Goal: Communication & Community: Participate in discussion

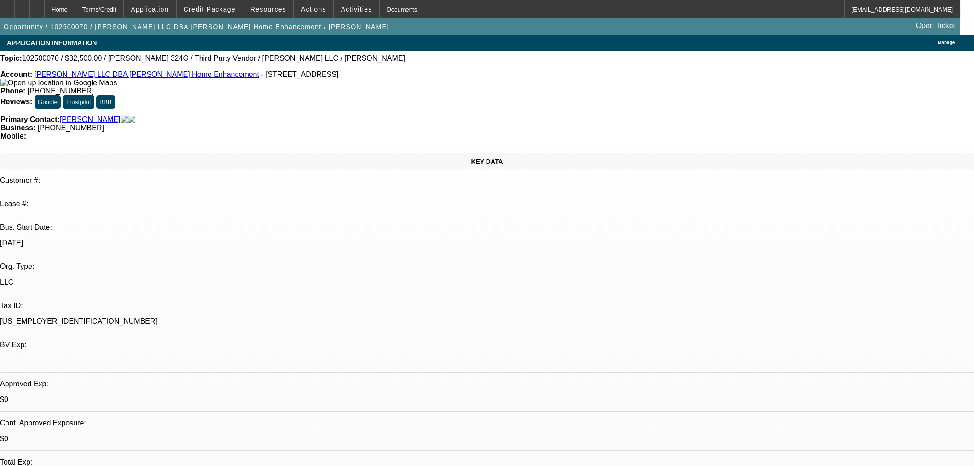
select select "0"
select select "3"
select select "0"
select select "6"
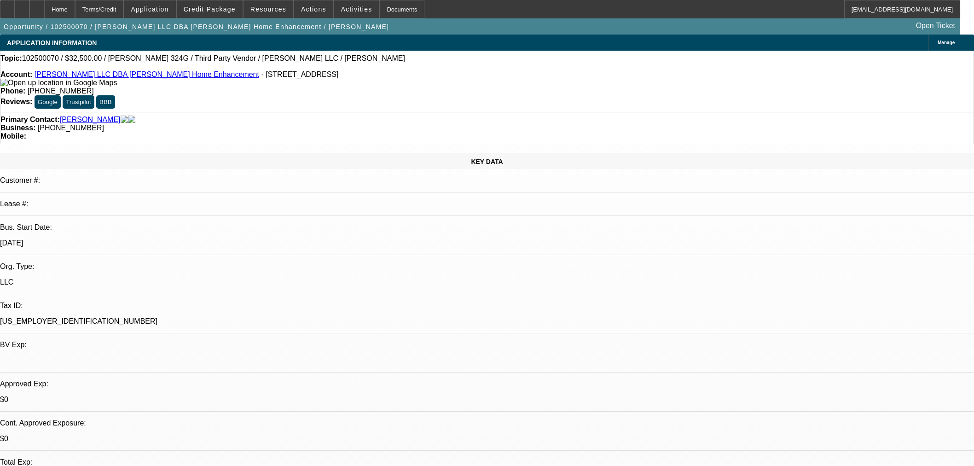
select select "0"
select select "3"
select select "0"
select select "6"
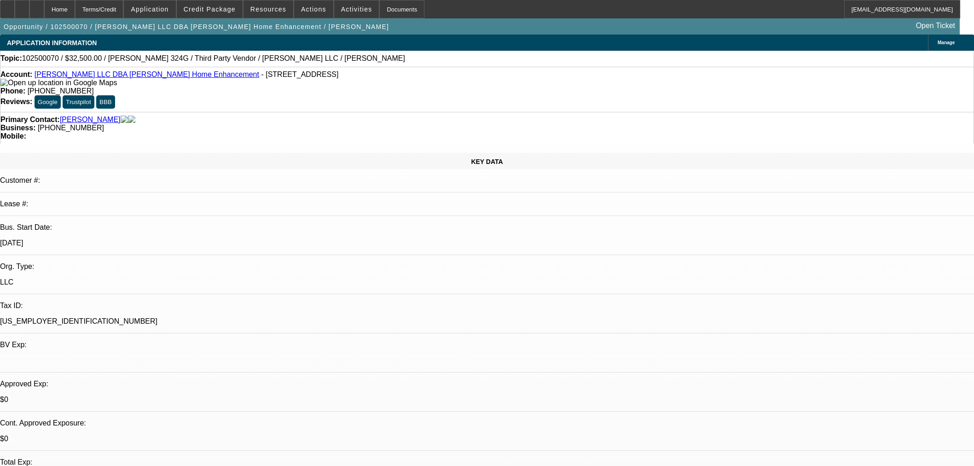
select select "0"
select select "6"
select select "0"
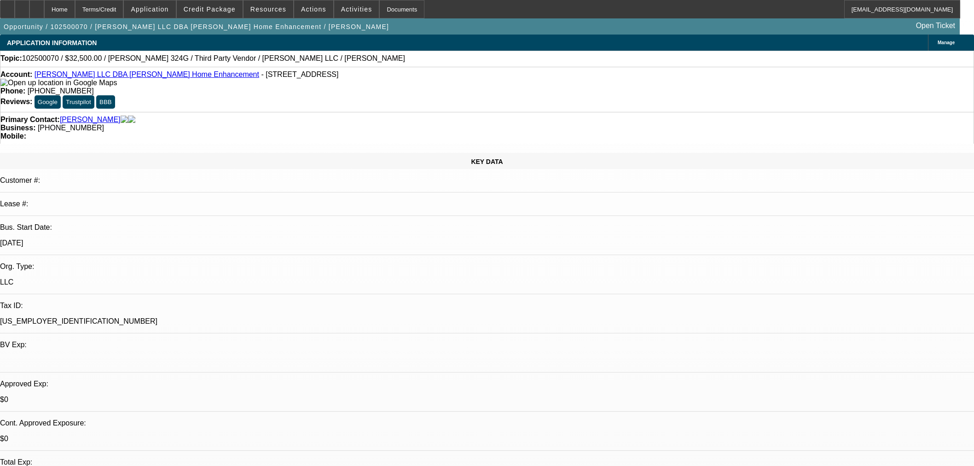
select select "0"
select select "6"
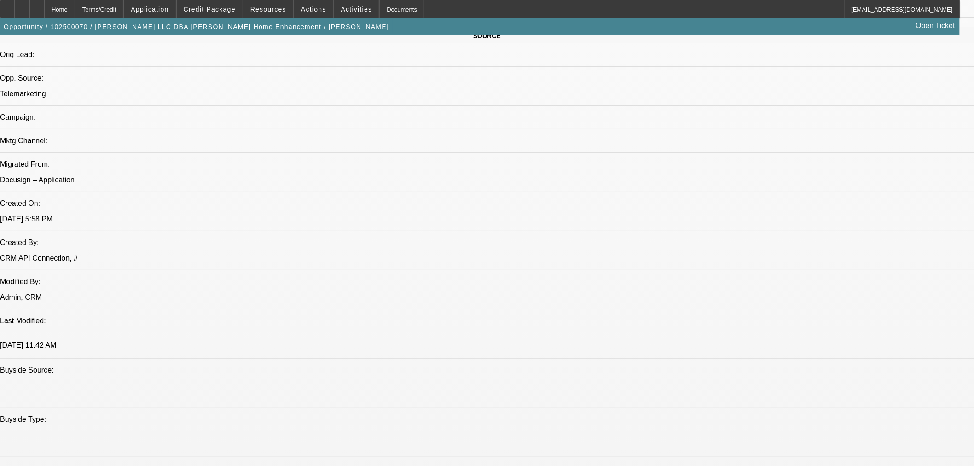
scroll to position [153, 0]
click at [44, 12] on div at bounding box center [36, 9] width 15 height 18
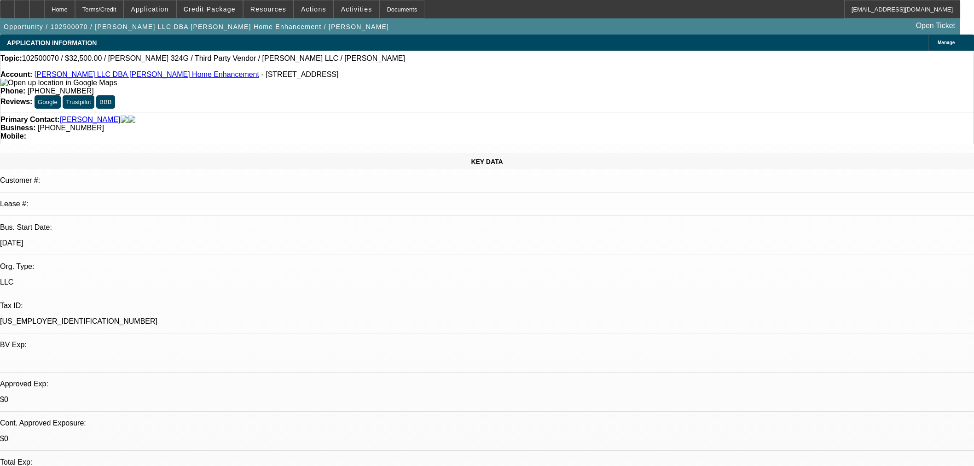
select select "0"
select select "3"
select select "0"
select select "6"
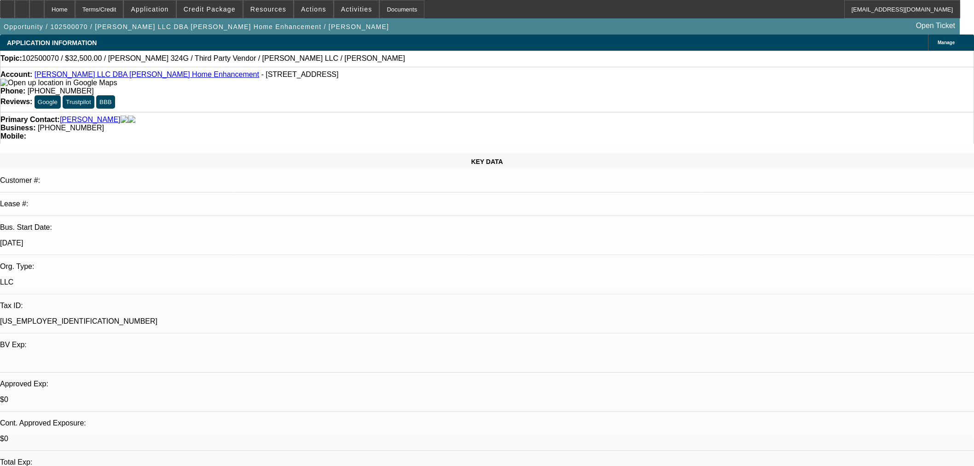
select select "0"
select select "3"
select select "0"
select select "6"
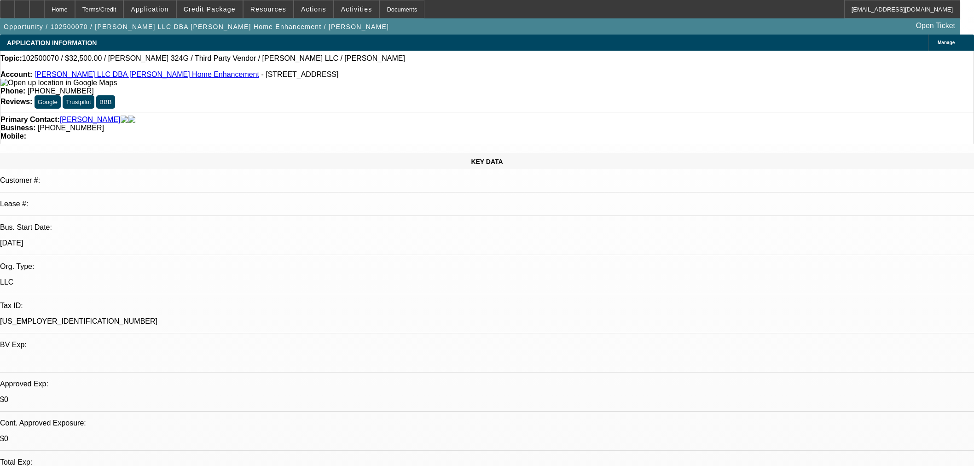
select select "0"
select select "6"
select select "0"
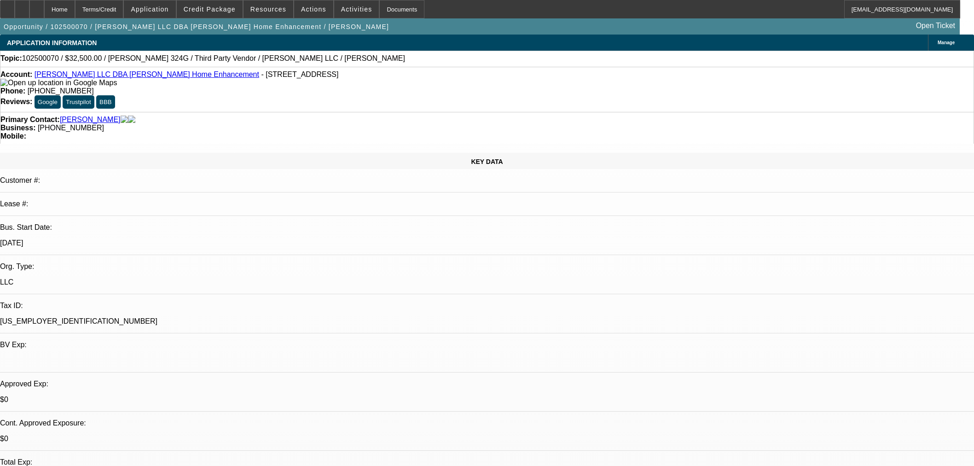
select select "0"
select select "6"
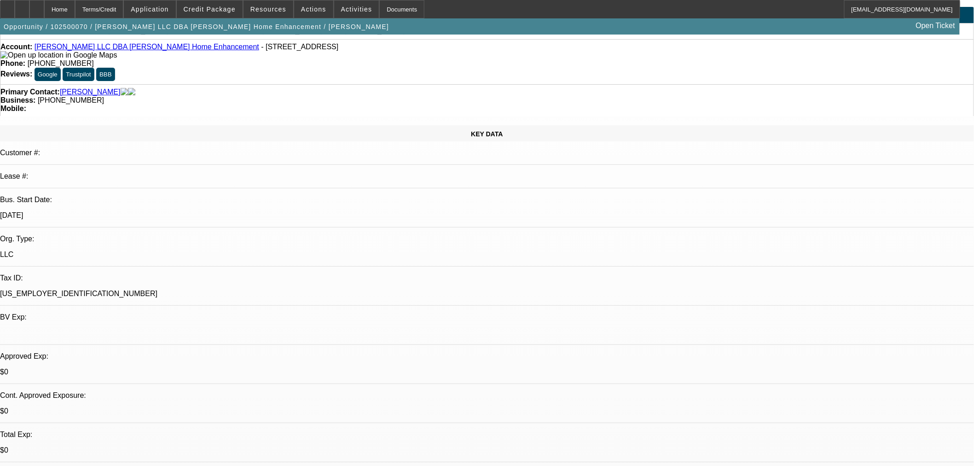
scroll to position [51, 0]
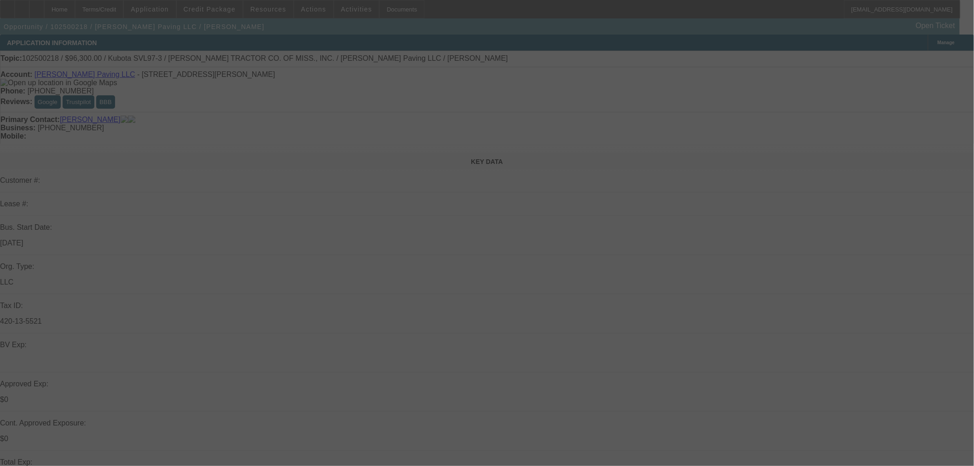
select select "0"
select select "6"
select select "0.15"
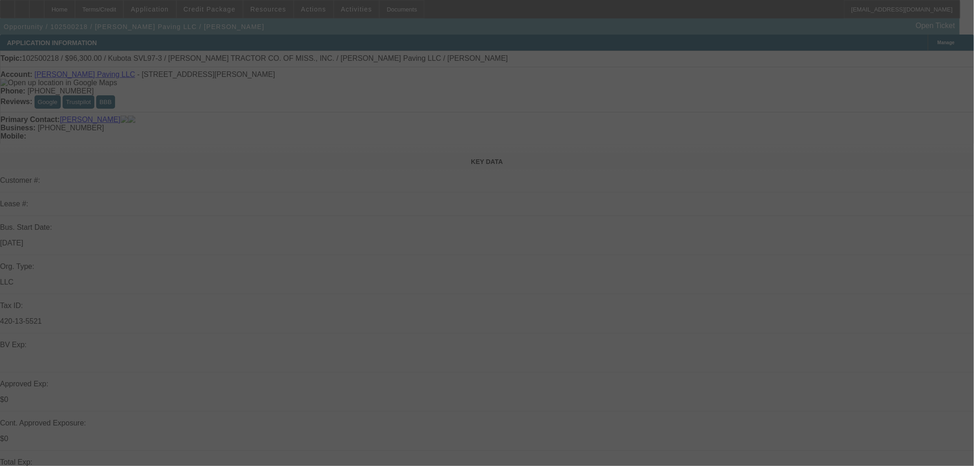
select select "2"
select select "0"
select select "6"
select select "0.15"
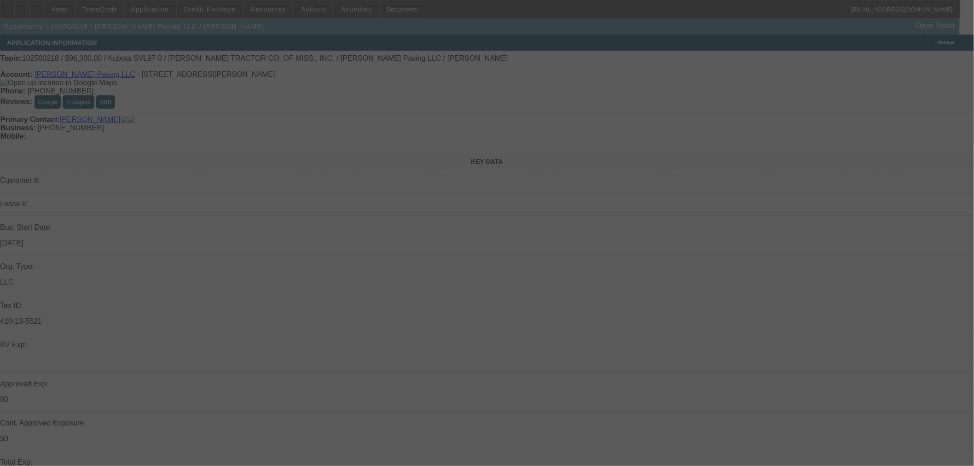
select select "2"
select select "0"
select select "6"
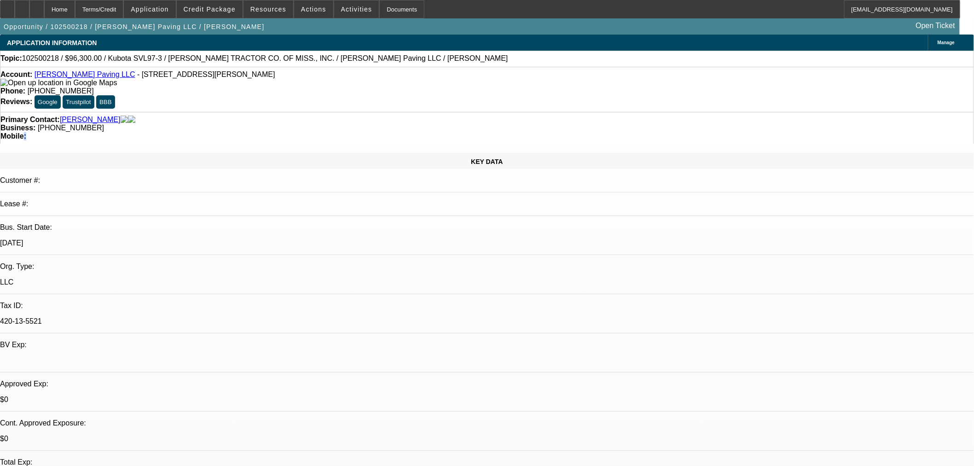
drag, startPoint x: 513, startPoint y: 98, endPoint x: 508, endPoint y: 98, distance: 5.1
click at [508, 132] on div "Mobile:" at bounding box center [486, 136] width 973 height 8
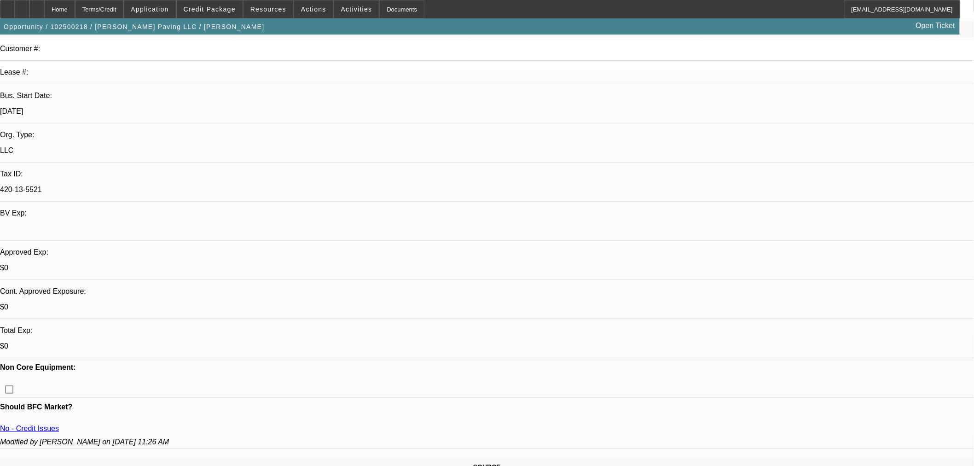
scroll to position [153, 0]
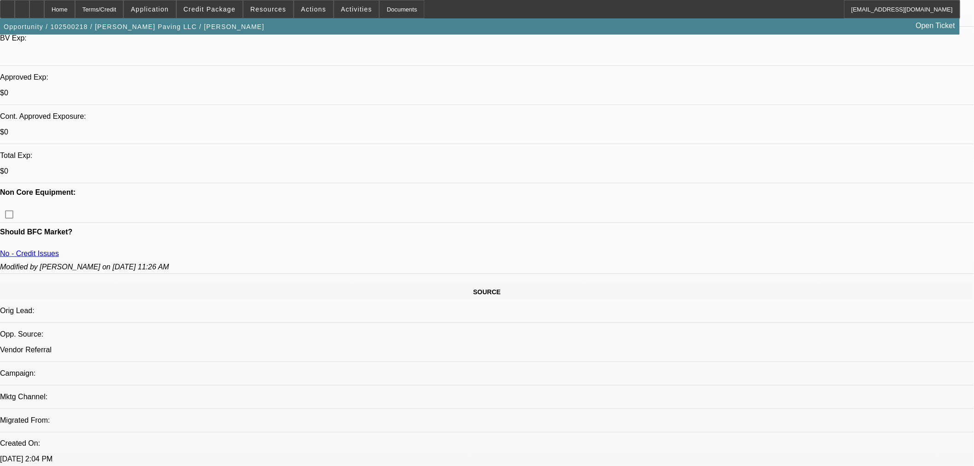
drag, startPoint x: 809, startPoint y: 134, endPoint x: 799, endPoint y: 156, distance: 24.5
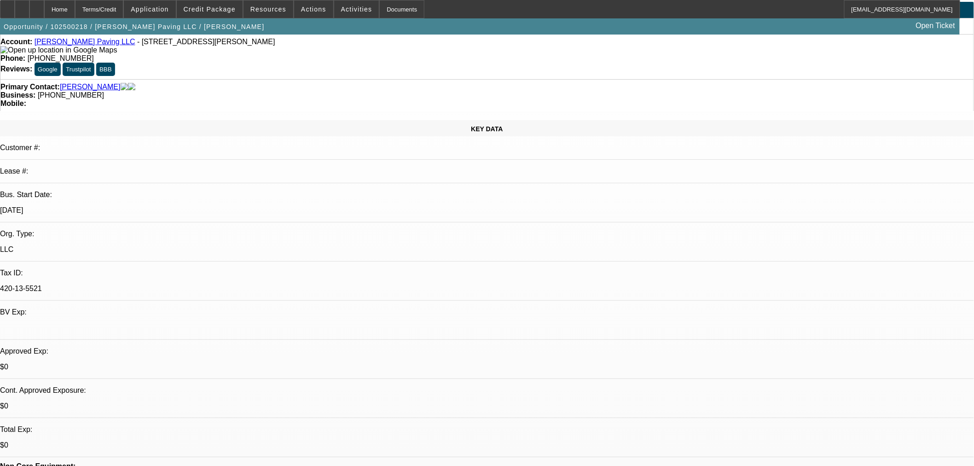
scroll to position [0, 0]
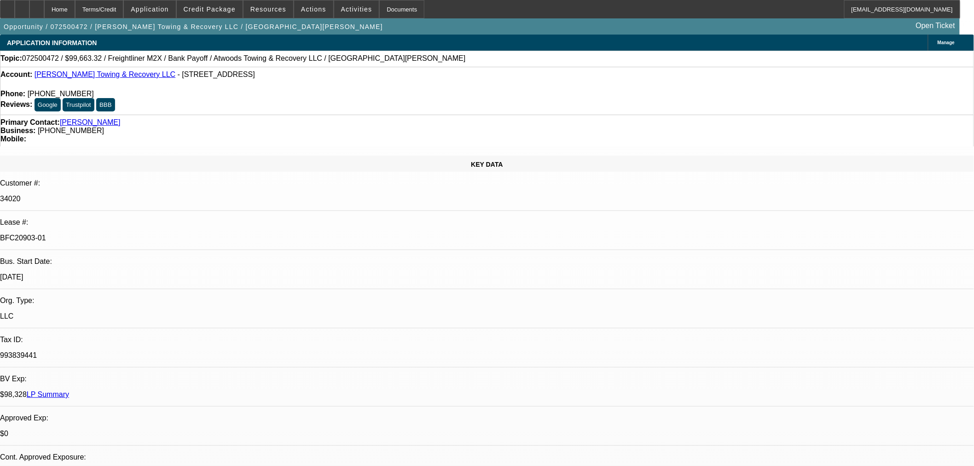
select select "0"
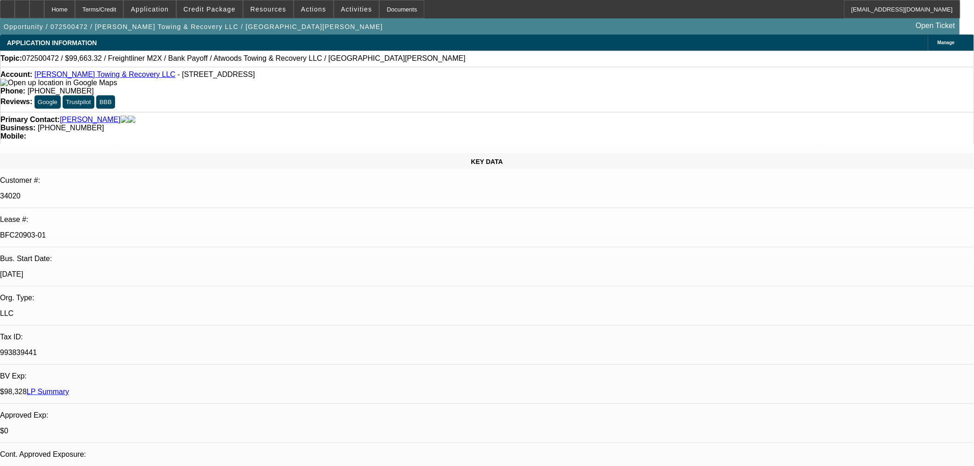
select select "2"
select select "0"
select select "6"
select select "0"
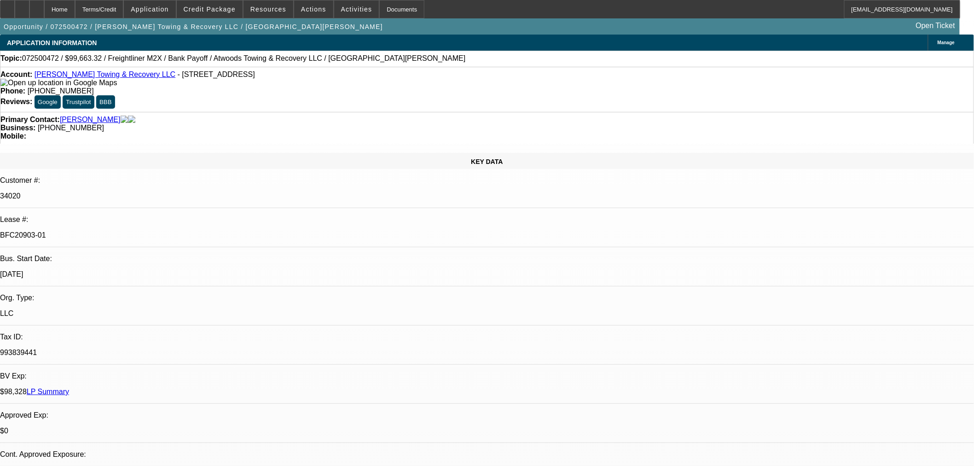
select select "0"
select select "6"
select select "0"
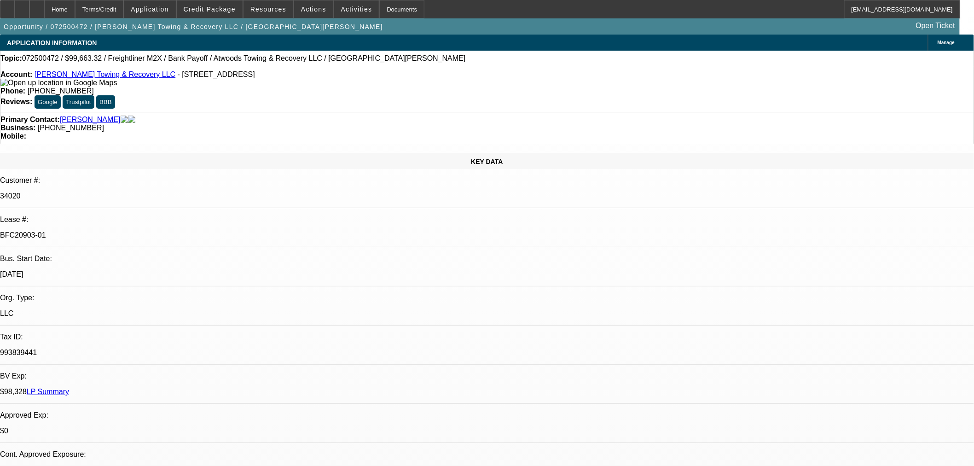
select select "0"
select select "6"
select select "0"
select select "2"
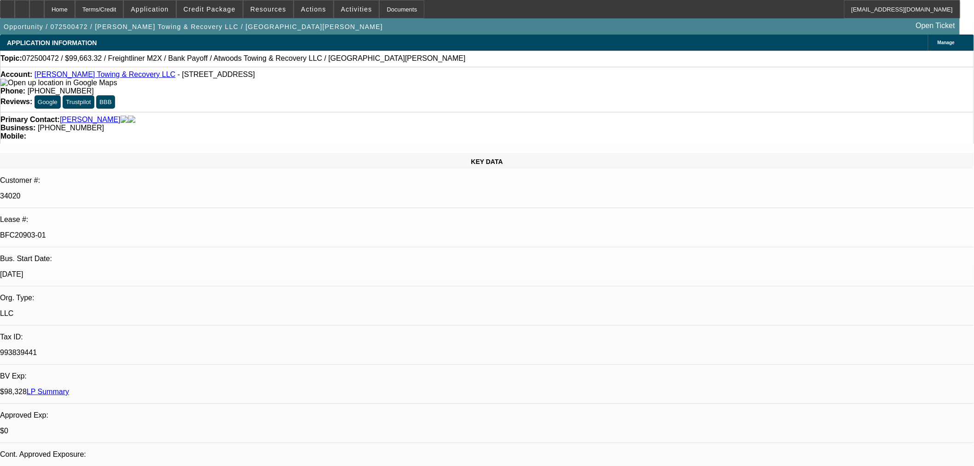
select select "0"
select select "6"
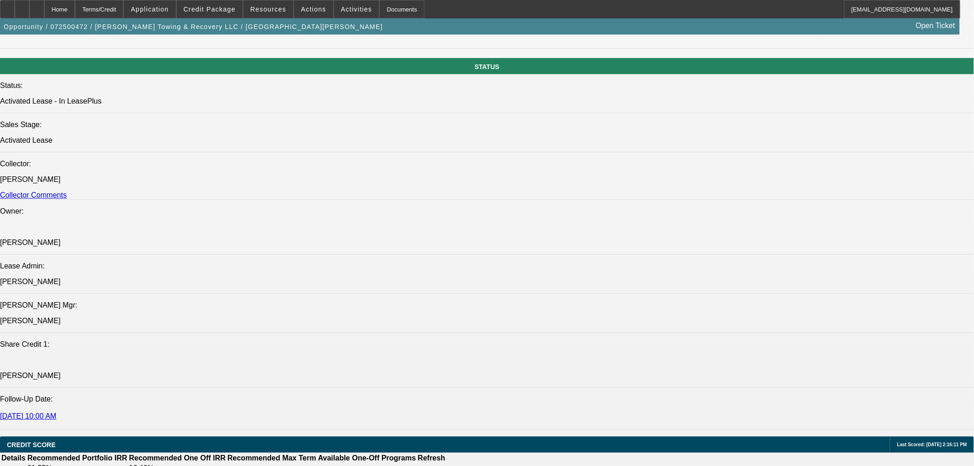
scroll to position [818, 0]
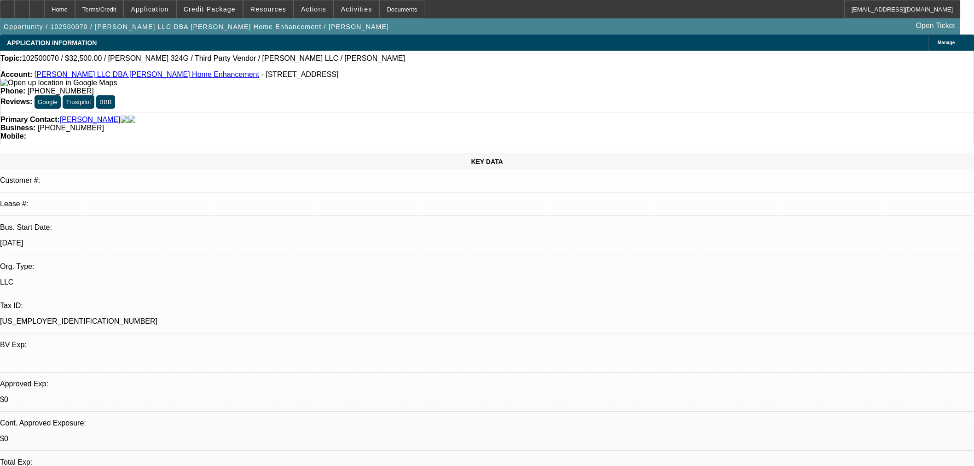
select select "0"
select select "3"
select select "0"
select select "6"
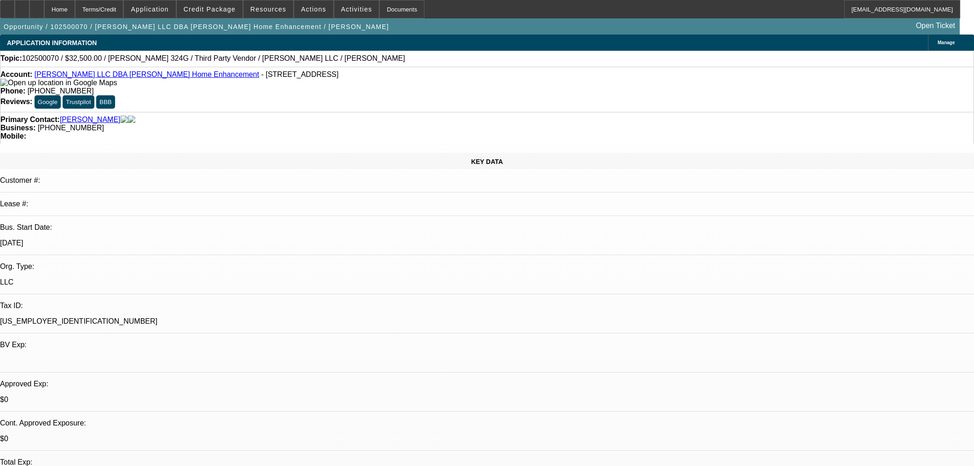
select select "0"
select select "3"
select select "0"
select select "6"
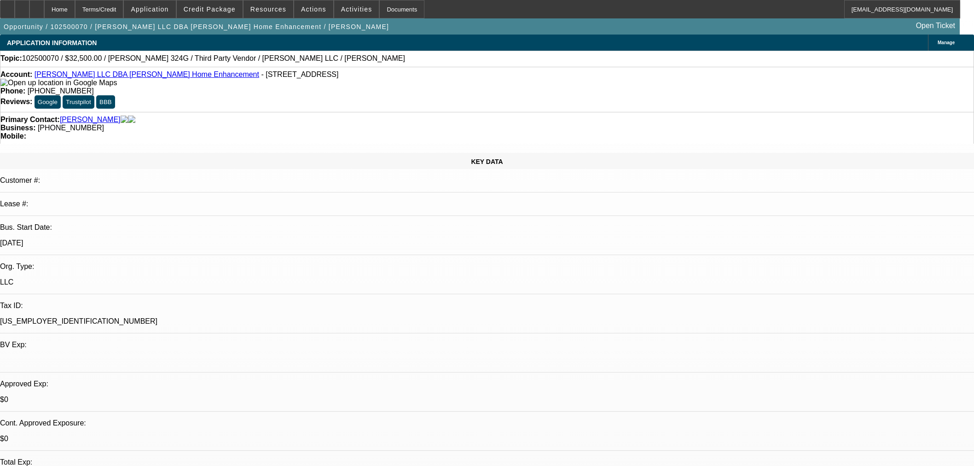
select select "0"
select select "6"
select select "0"
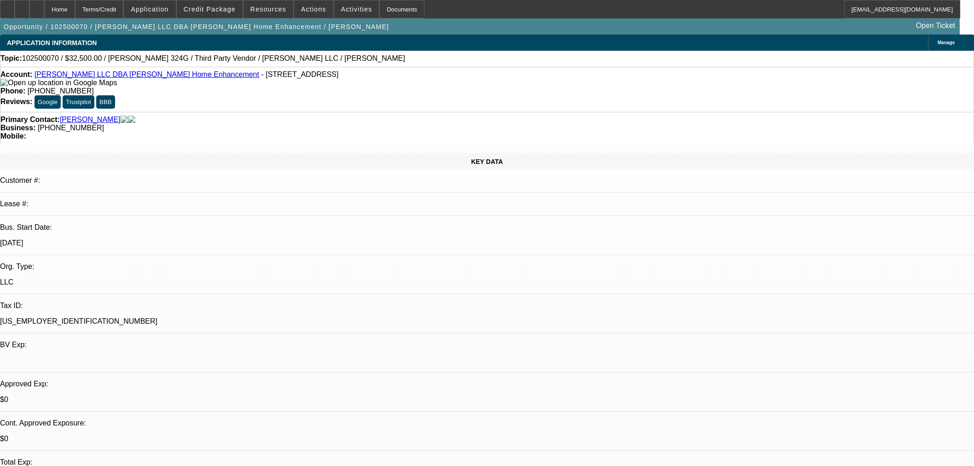
select select "0"
select select "6"
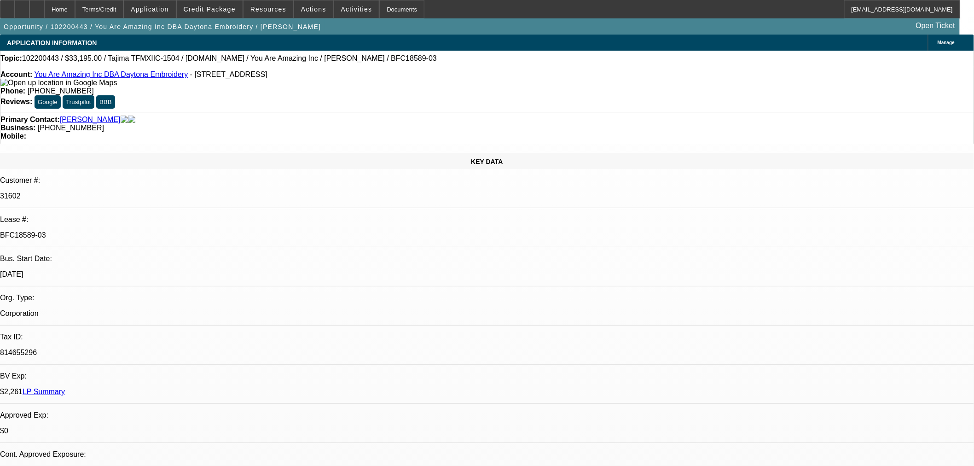
select select "0"
select select "2"
select select "0"
select select "6"
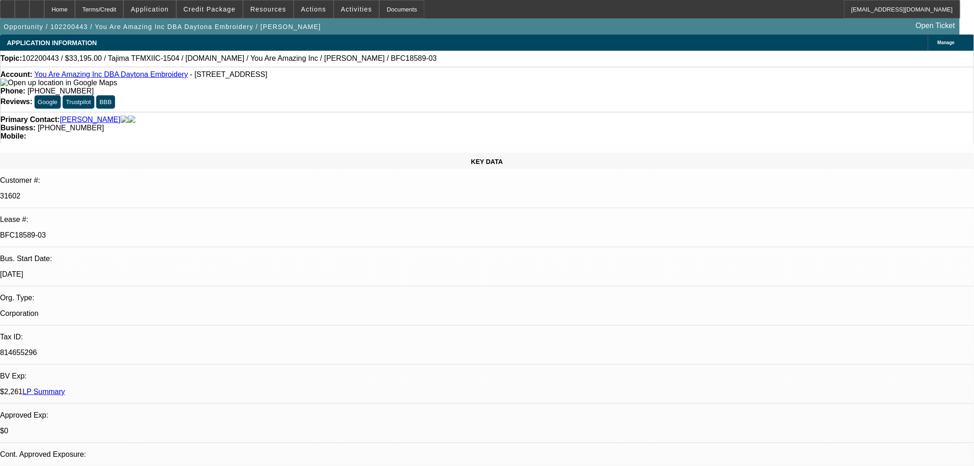
select select "0"
select select "2"
select select "0"
select select "6"
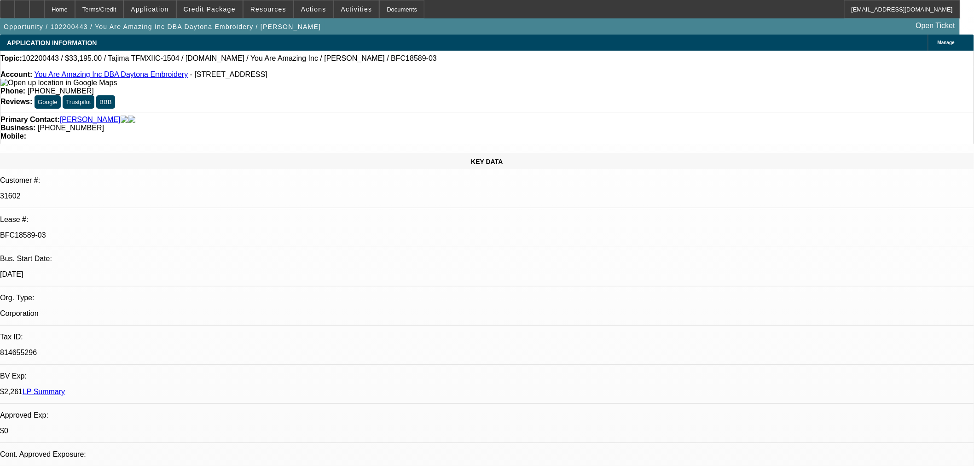
select select "2"
select select "0"
select select "6"
select select "2"
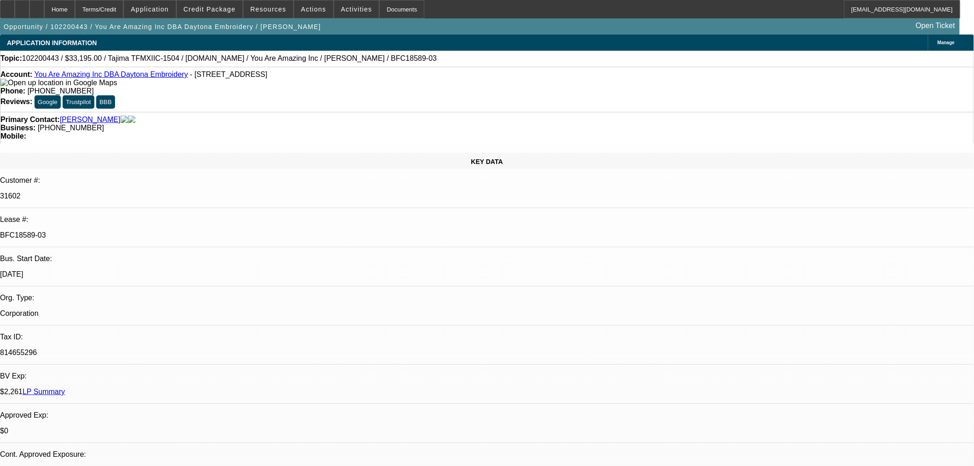
select select "2"
select select "0"
select select "6"
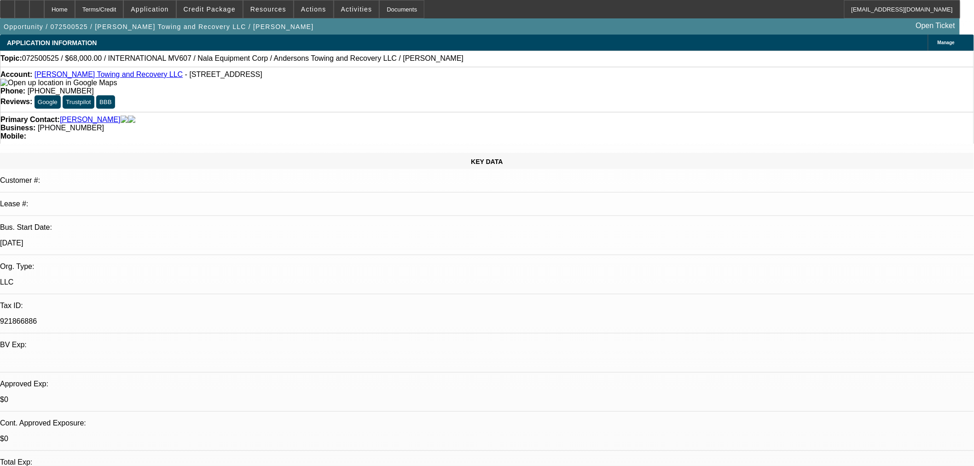
select select "0"
select select "6"
select select "0"
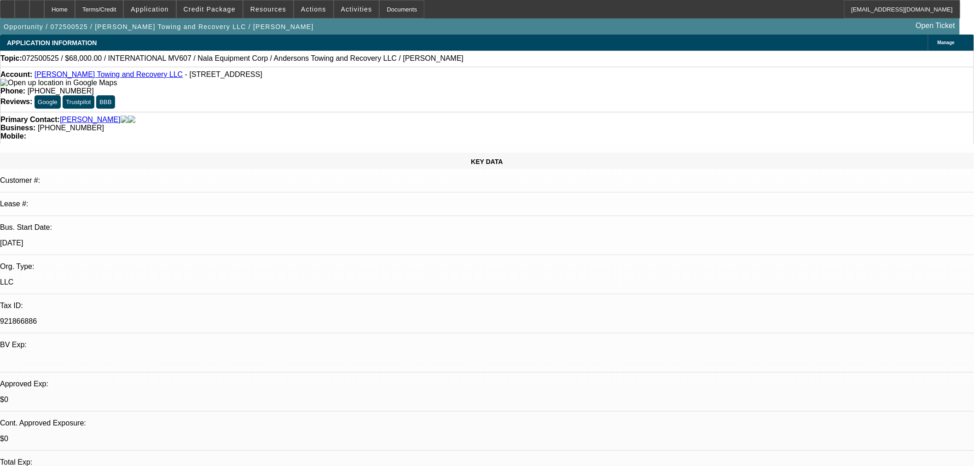
select select "2"
select select "0"
select select "6"
select select "0.15"
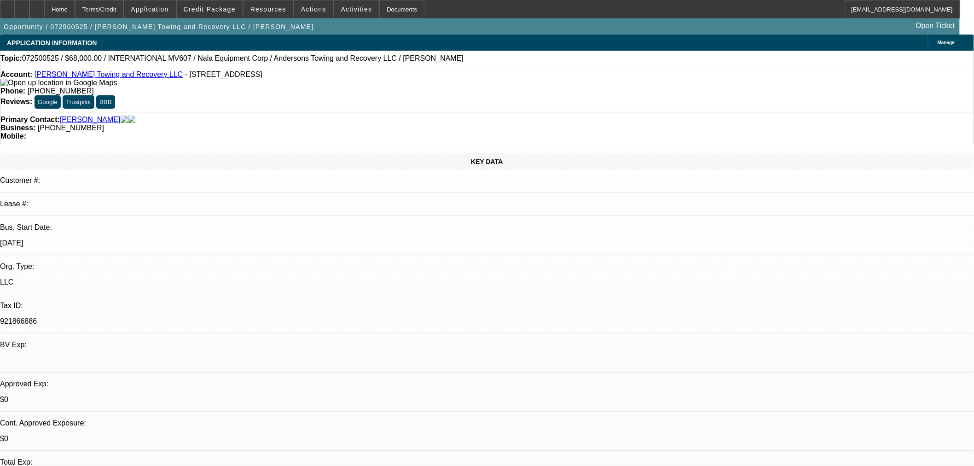
select select "2"
select select "0"
select select "6"
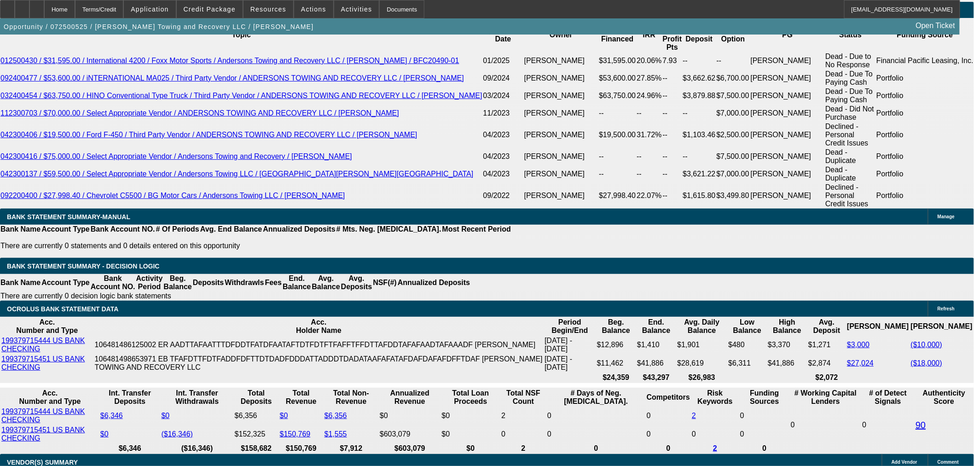
scroll to position [1510, 0]
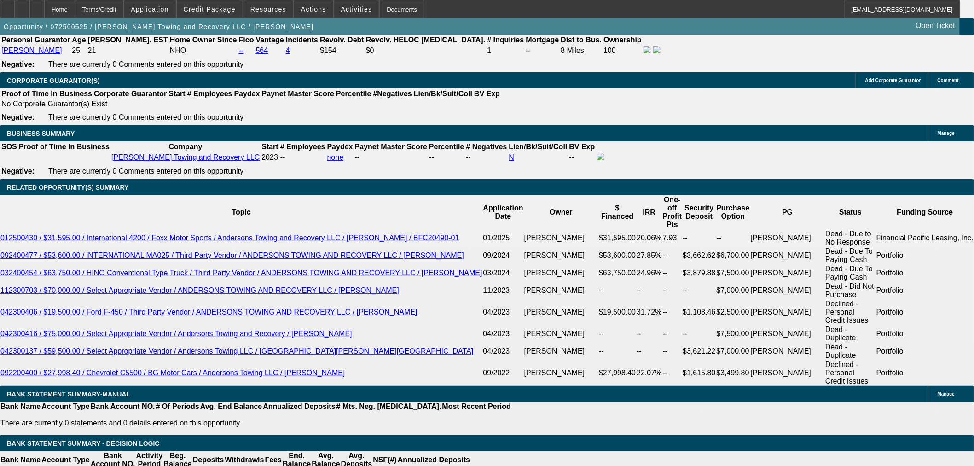
scroll to position [1356, 0]
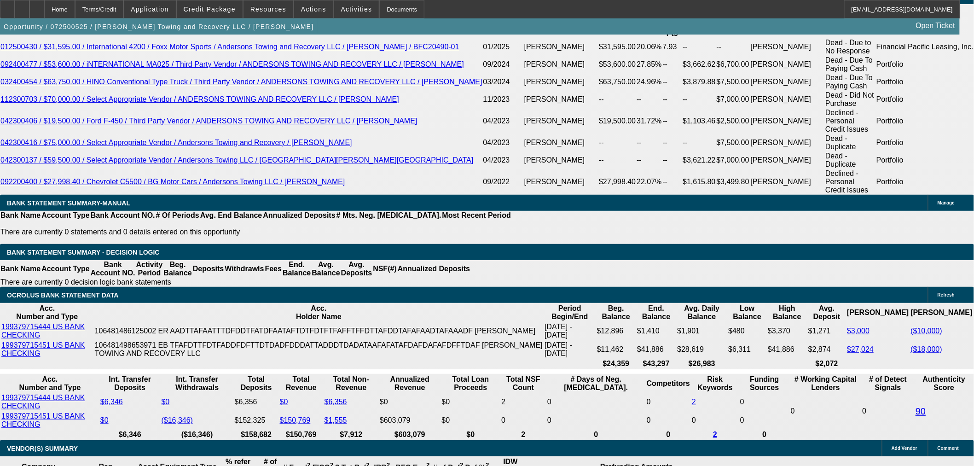
scroll to position [1432, 0]
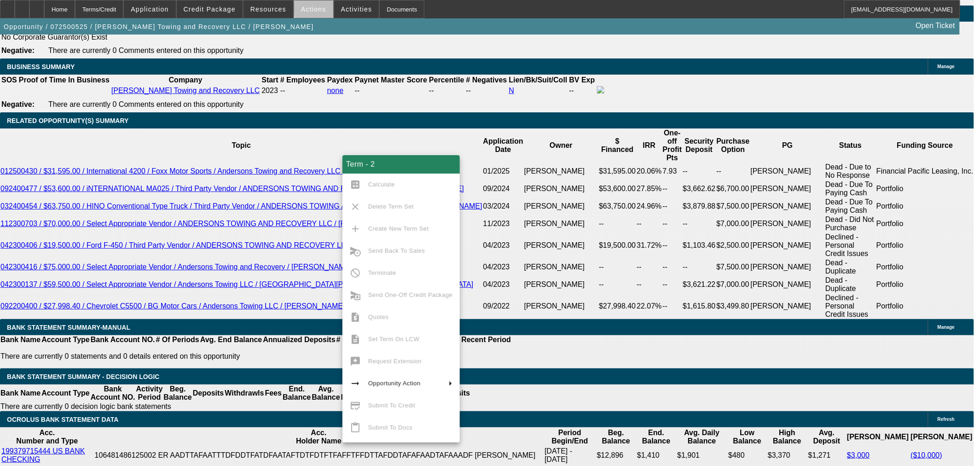
click at [318, 9] on span at bounding box center [313, 9] width 39 height 22
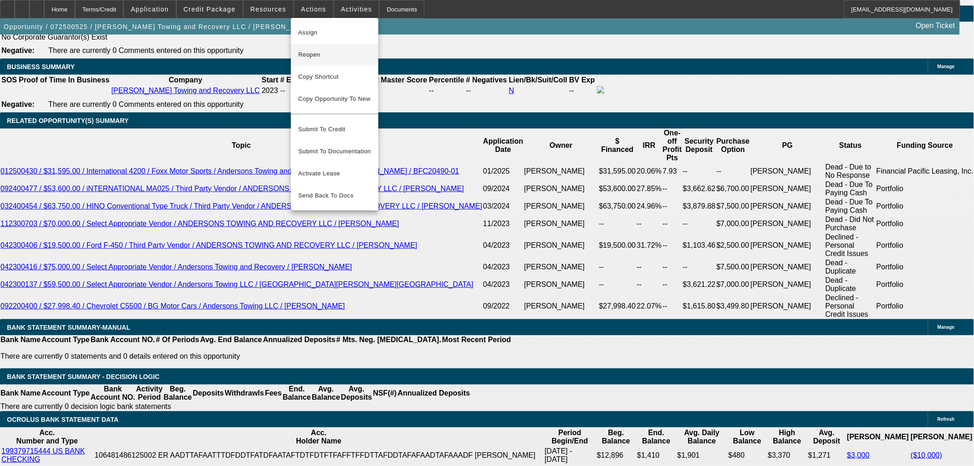
click at [323, 58] on span "Reopen" at bounding box center [334, 54] width 73 height 11
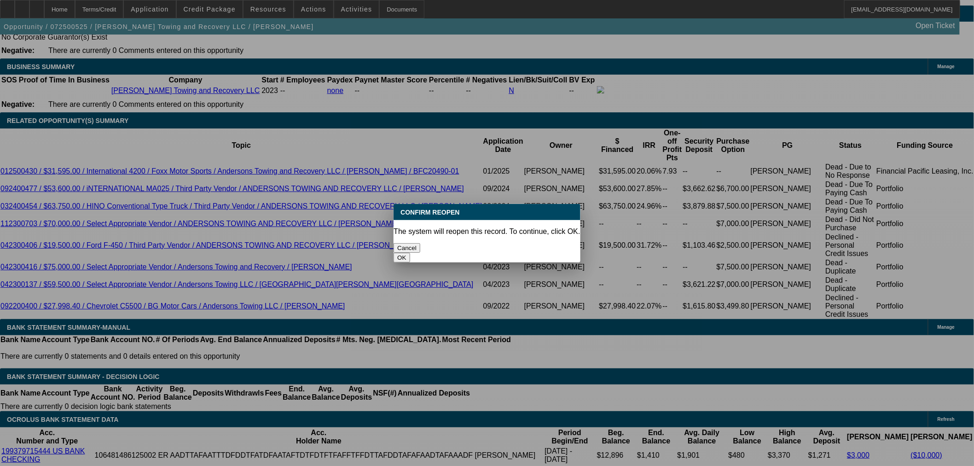
scroll to position [0, 0]
click at [410, 253] on button "OK" at bounding box center [401, 258] width 16 height 10
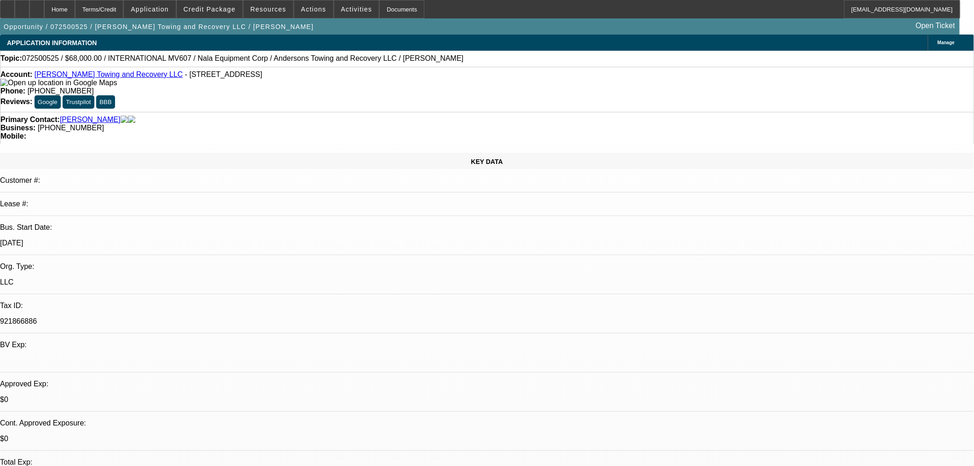
scroll to position [1432, 0]
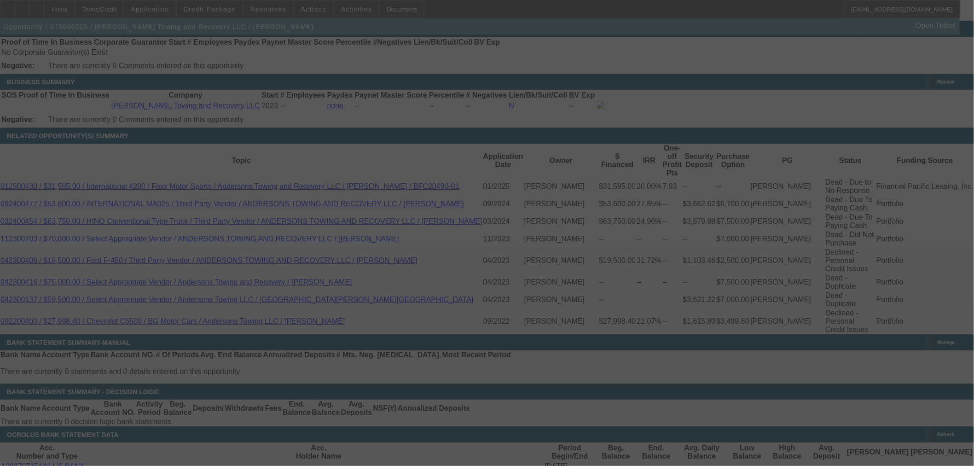
scroll to position [1413, 0]
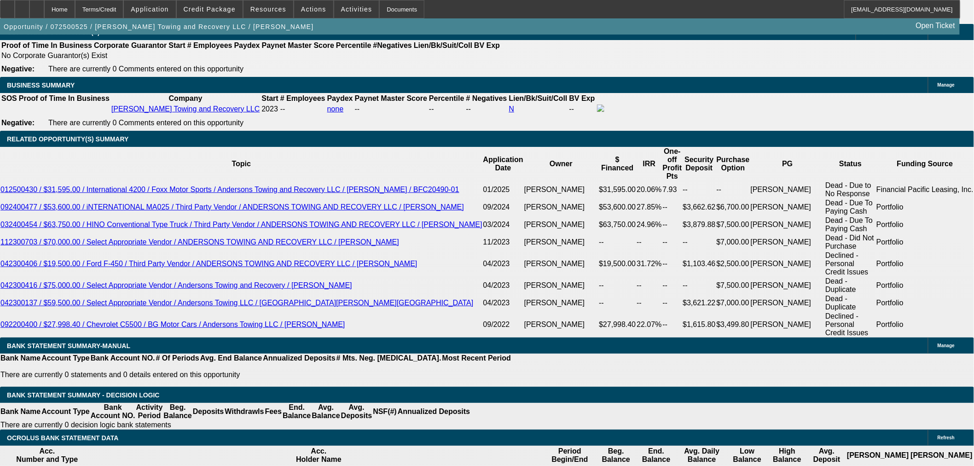
select select "0"
select select "6"
select select "0"
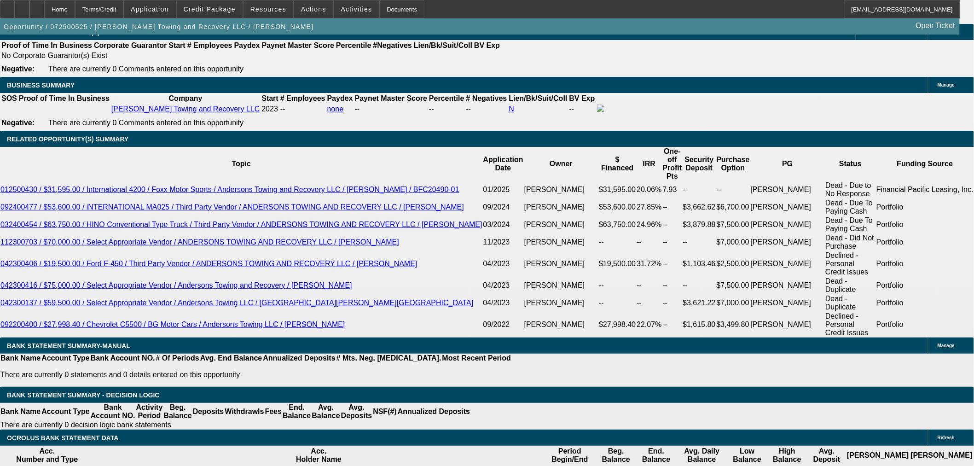
select select "2"
select select "0"
select select "6"
select select "0.15"
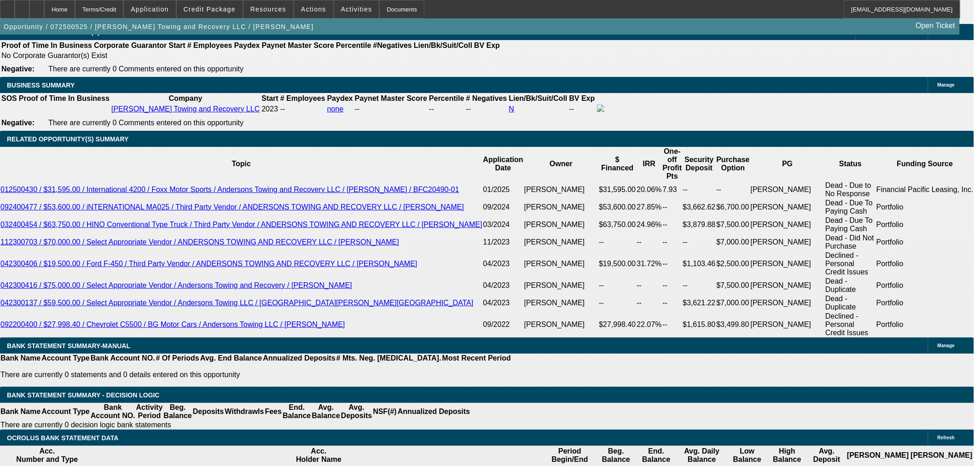
select select "2"
select select "0"
select select "6"
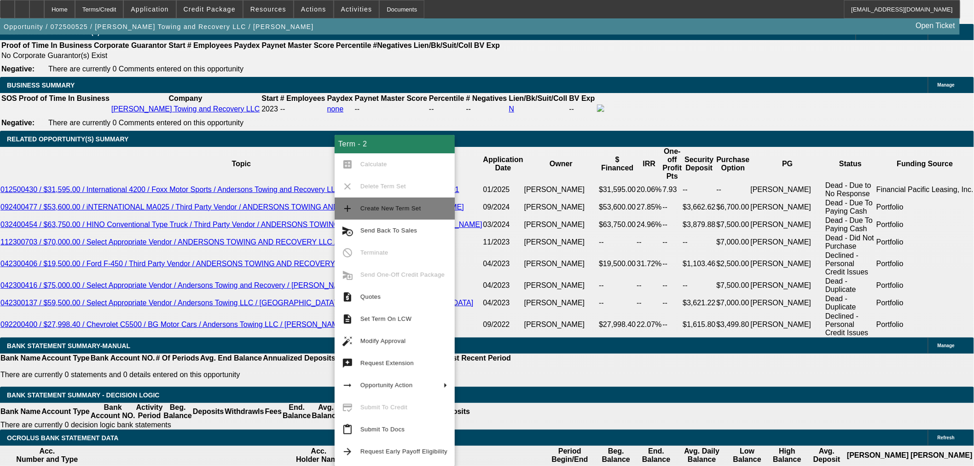
scroll to position [1440, 0]
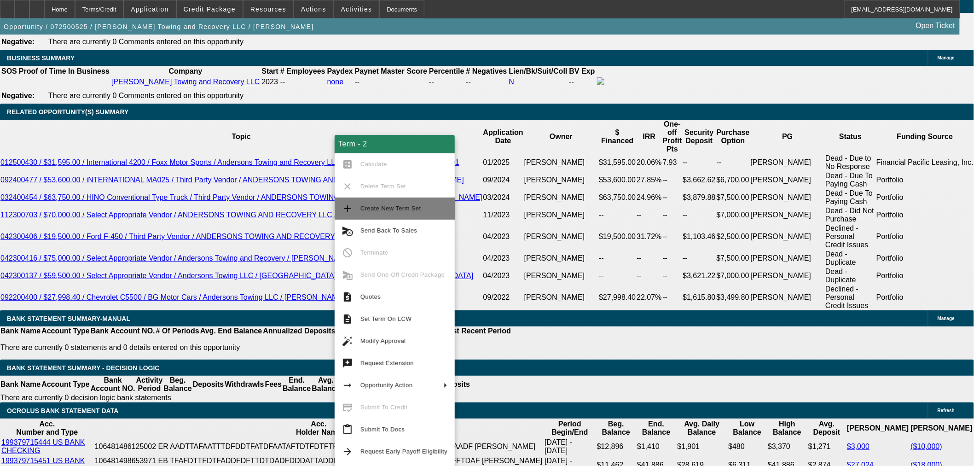
click at [399, 208] on span "Create New Term Set" at bounding box center [390, 208] width 61 height 7
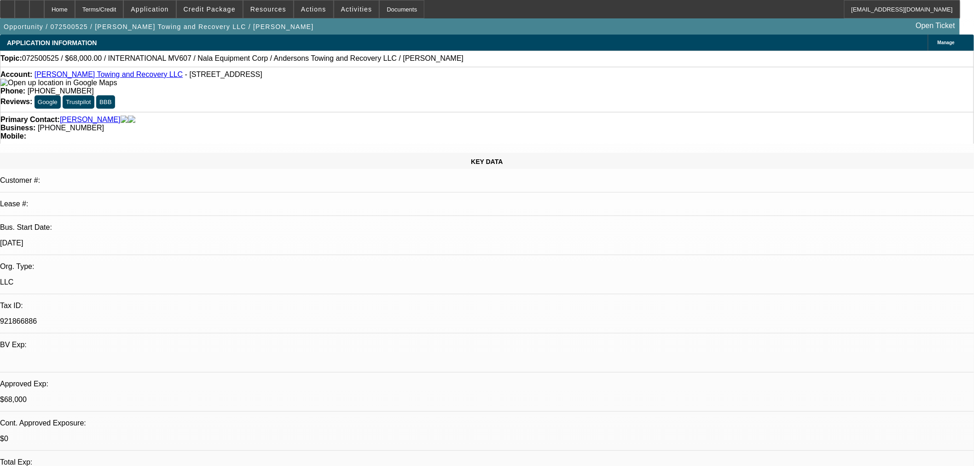
select select "0"
select select "2"
select select "0"
select select "6"
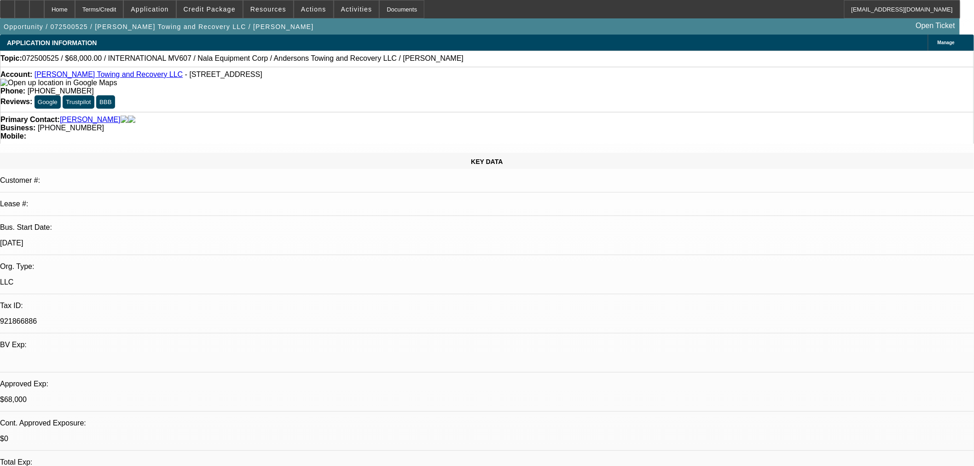
select select "0"
select select "6"
select select "0"
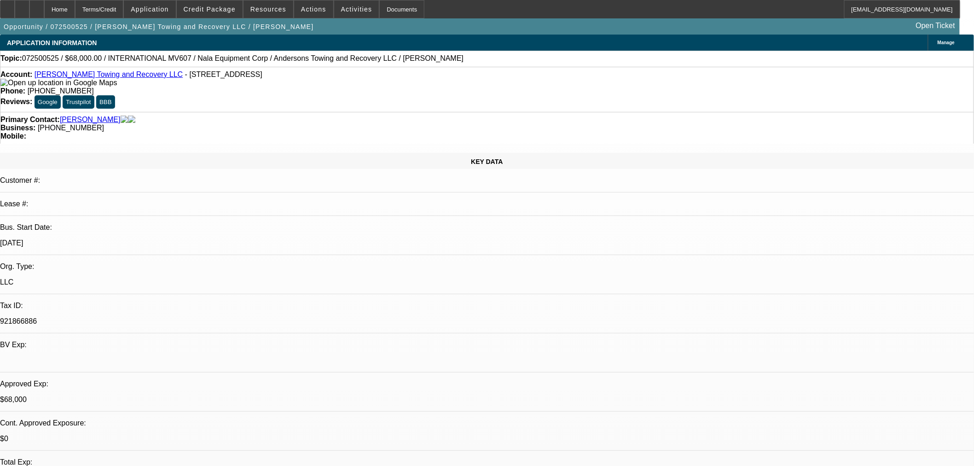
select select "2"
select select "0"
select select "6"
select select "0.15"
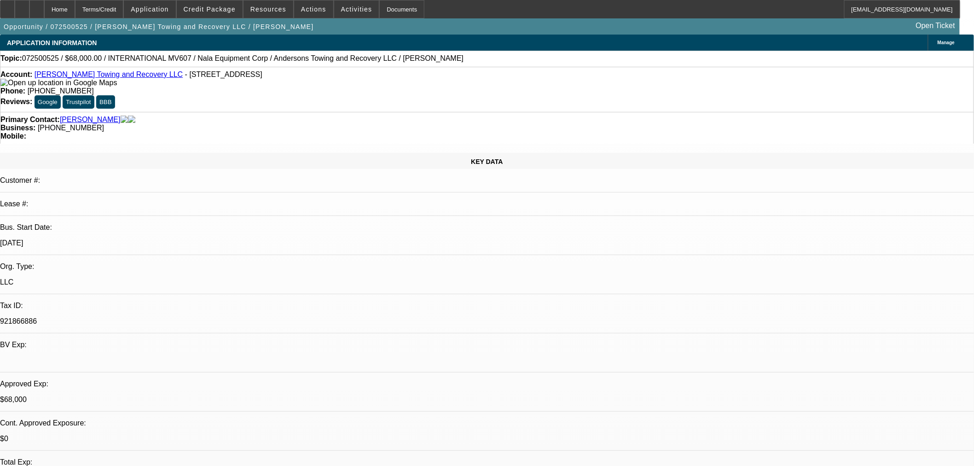
select select "2"
select select "0"
select select "6"
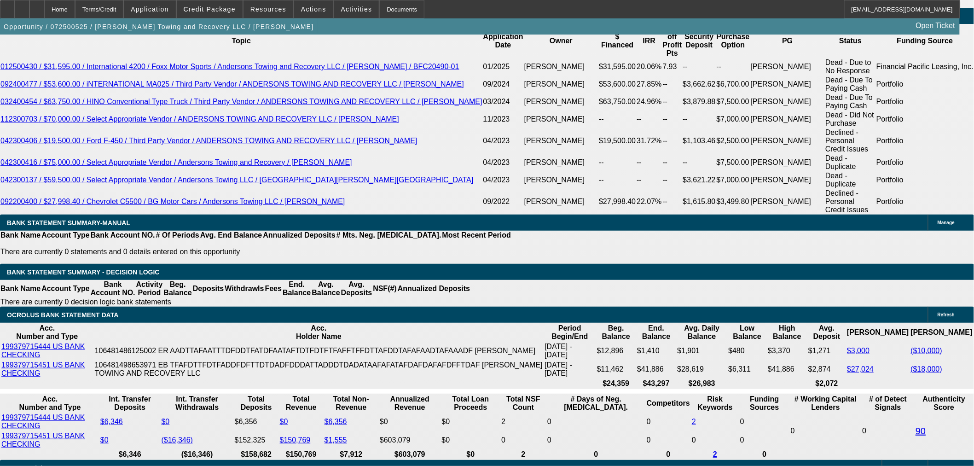
scroll to position [1483, 0]
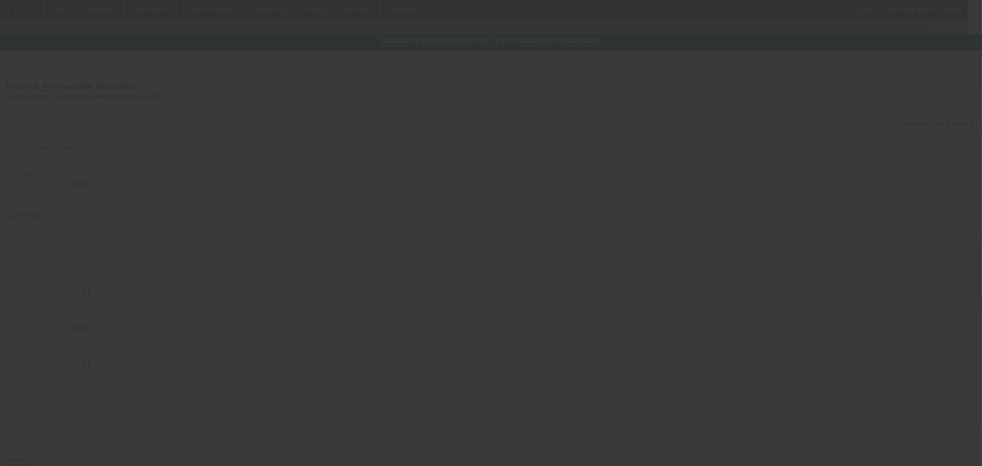
type input "$80,149.00"
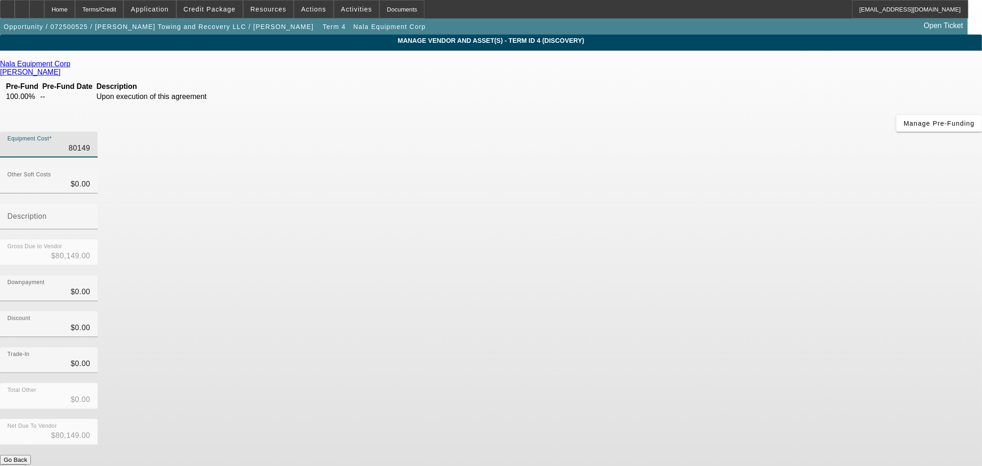
click at [90, 143] on input "80149" at bounding box center [48, 148] width 83 height 11
type input "3"
type input "$3.00"
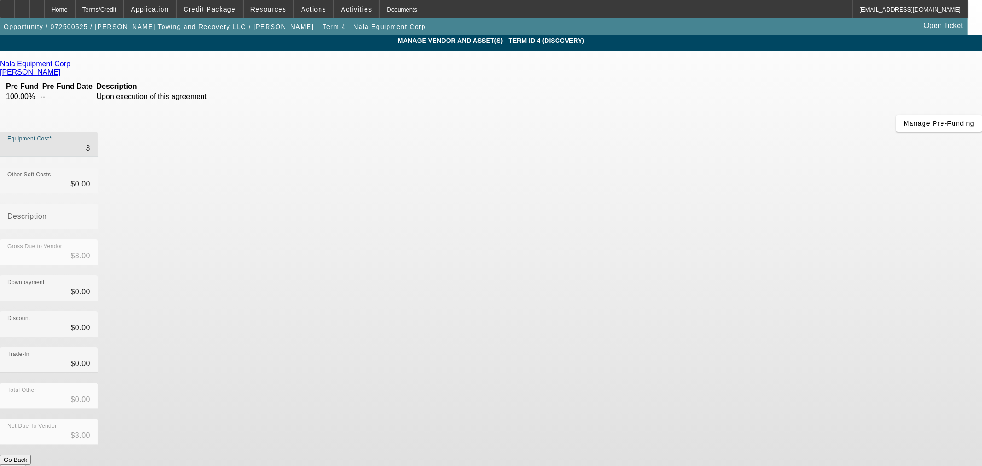
type input "39"
type input "$39.00"
type input "399"
type input "$399.00"
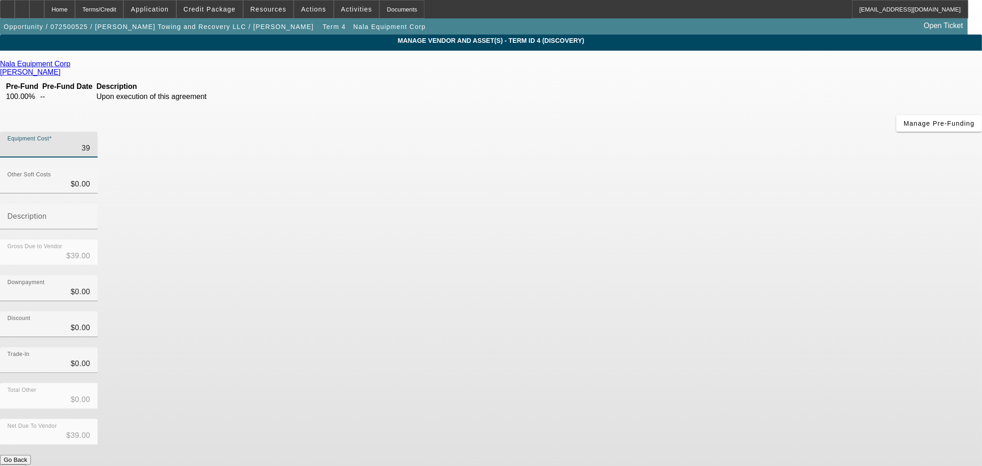
type input "$399.00"
type input "3990"
type input "$3,990.00"
type input "39900"
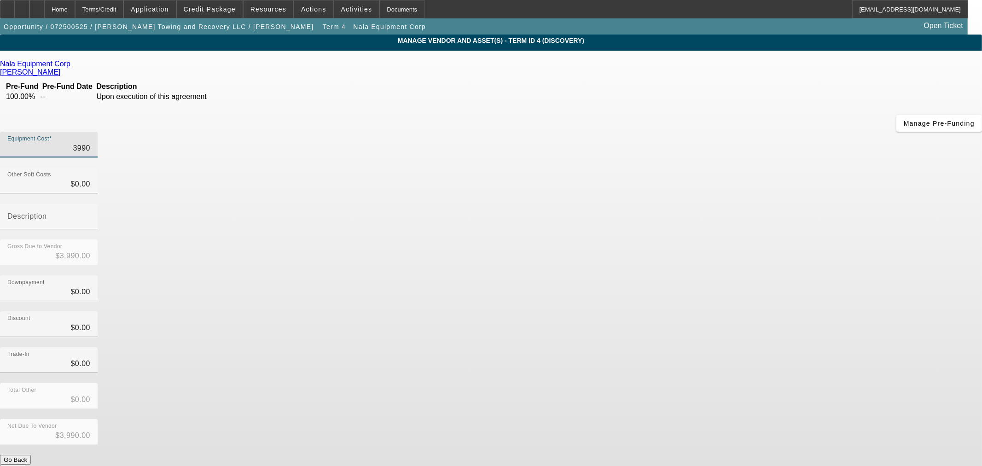
type input "$39,900.00"
click at [637, 311] on div "Discount $0.00" at bounding box center [491, 329] width 982 height 36
click at [26, 464] on button "Submit" at bounding box center [13, 469] width 26 height 10
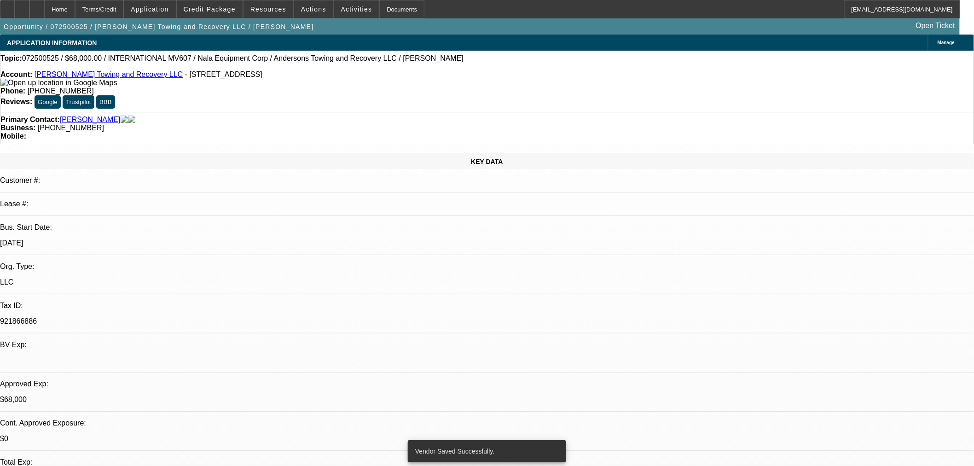
select select "0"
select select "2"
select select "0"
select select "6"
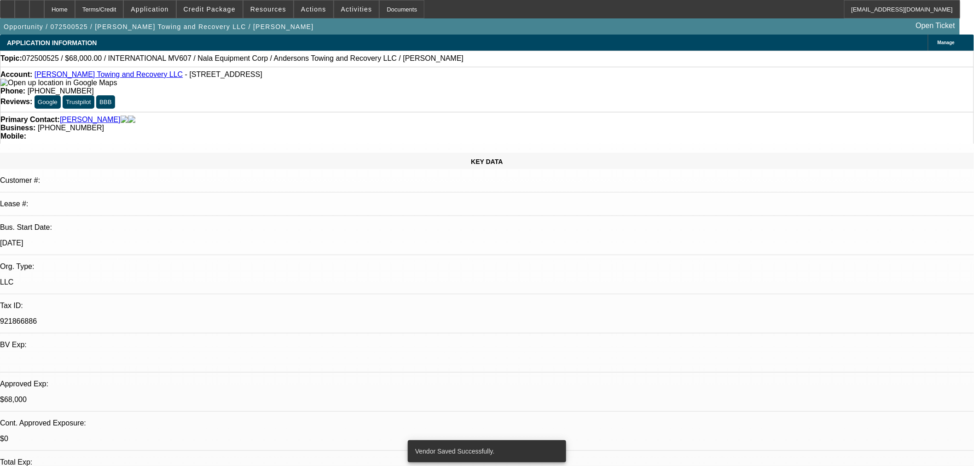
select select "0"
select select "6"
select select "0"
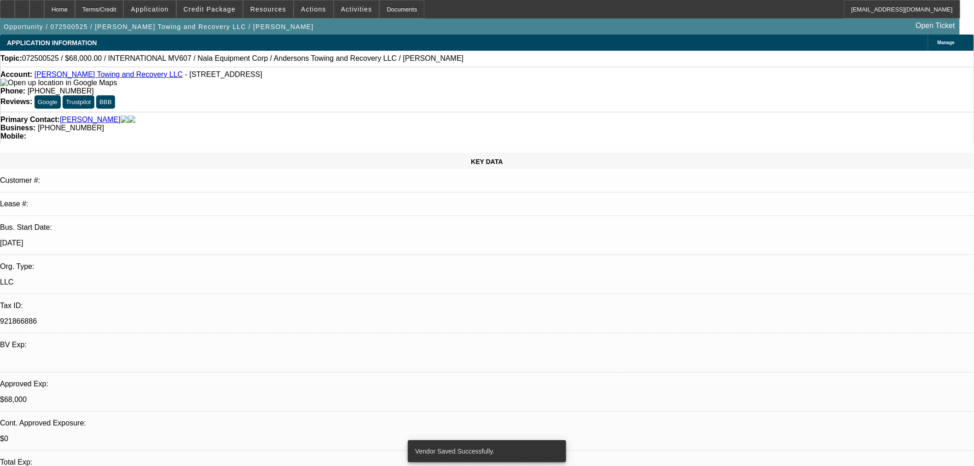
select select "2"
select select "0"
select select "6"
select select "0.15"
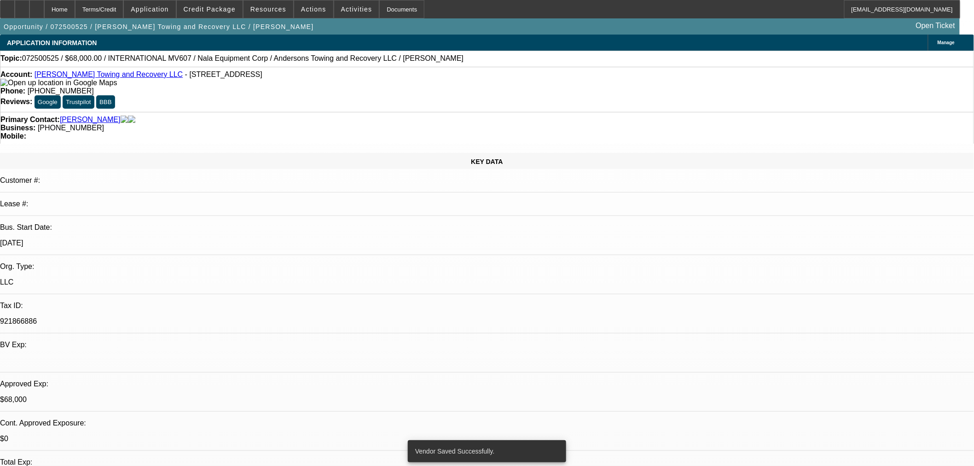
select select "2"
select select "0"
select select "6"
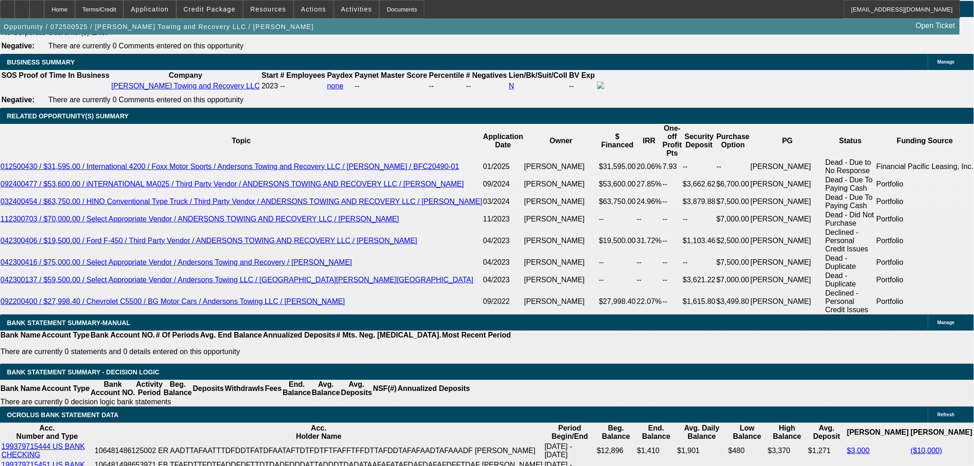
scroll to position [1534, 0]
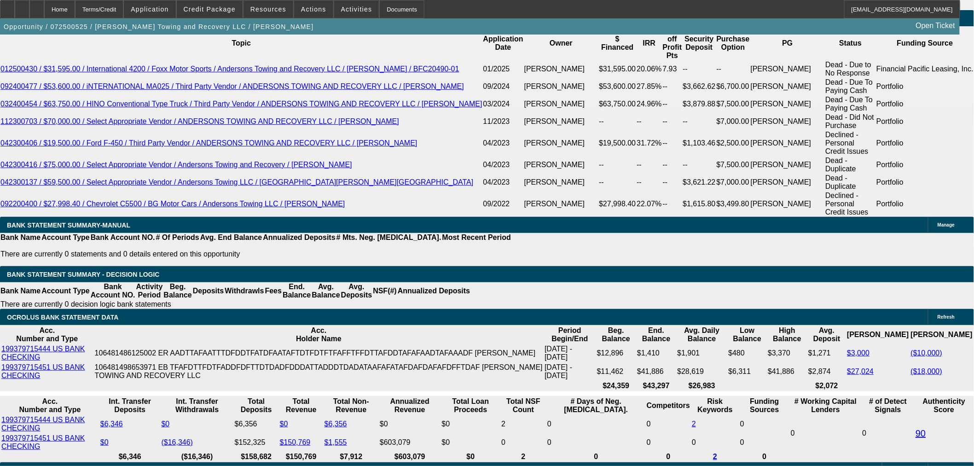
select select "0.15"
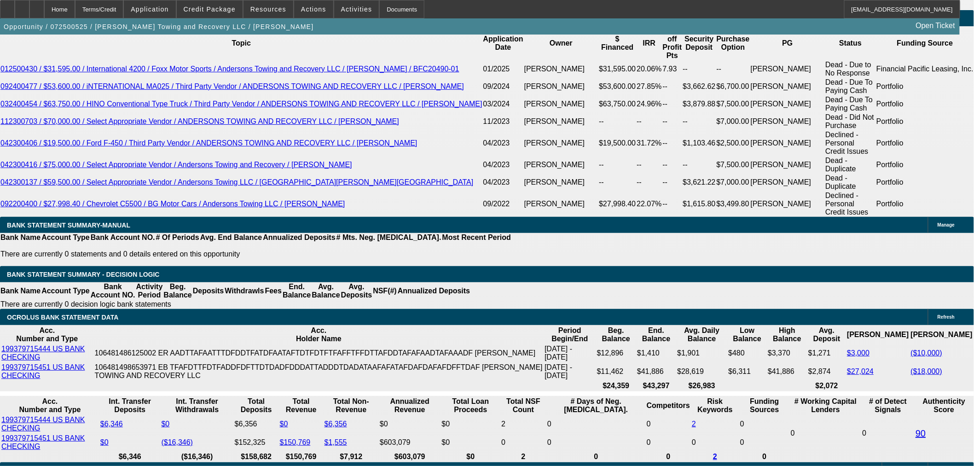
type input "$5,985.00"
type input "UNKNOWN"
type input "$2,588.52"
type input "$1,294.26"
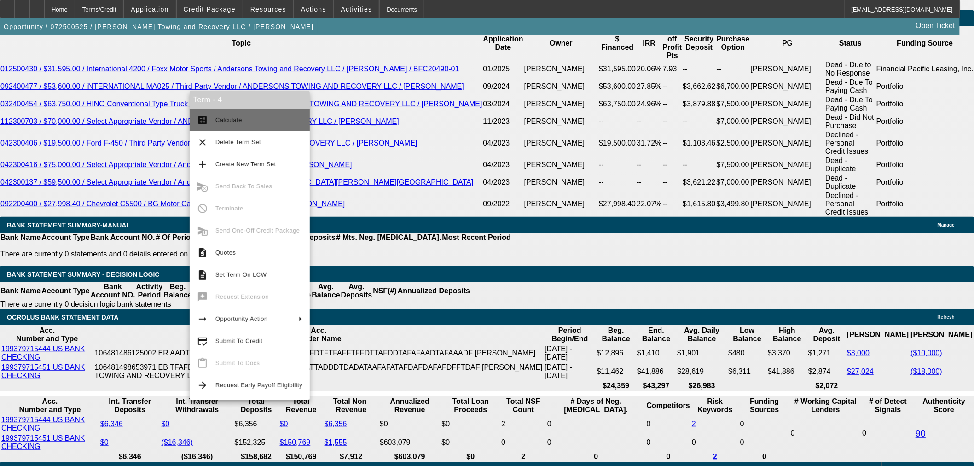
click at [261, 125] on span "Calculate" at bounding box center [258, 120] width 87 height 11
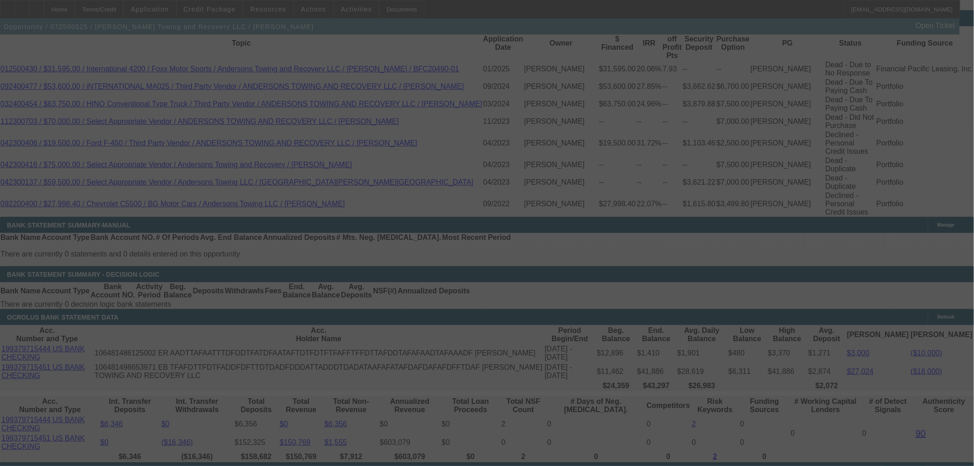
select select "0.15"
select select "2"
select select "0"
select select "6"
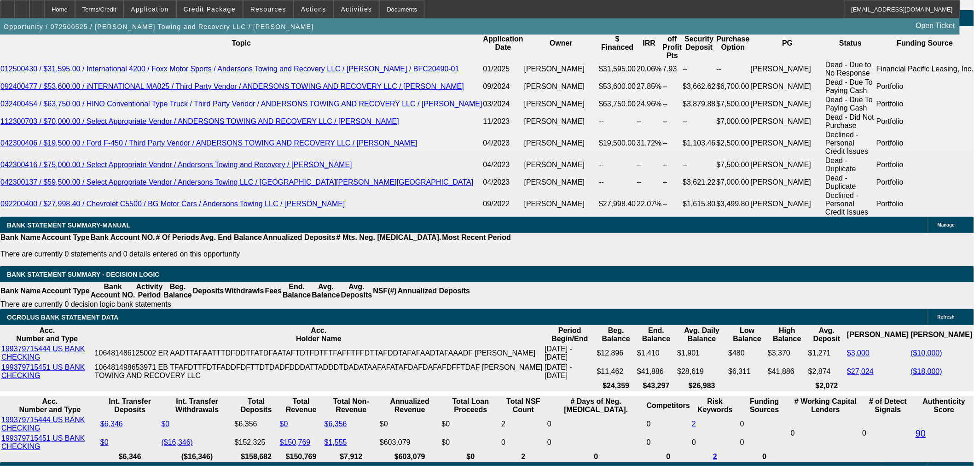
drag, startPoint x: 190, startPoint y: 326, endPoint x: 211, endPoint y: 330, distance: 21.5
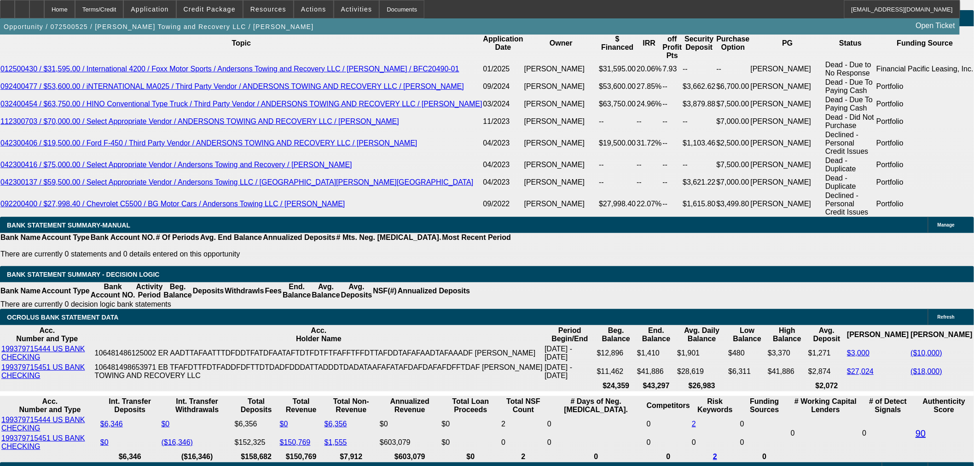
radio input "true"
paste textarea "715-252-0902"
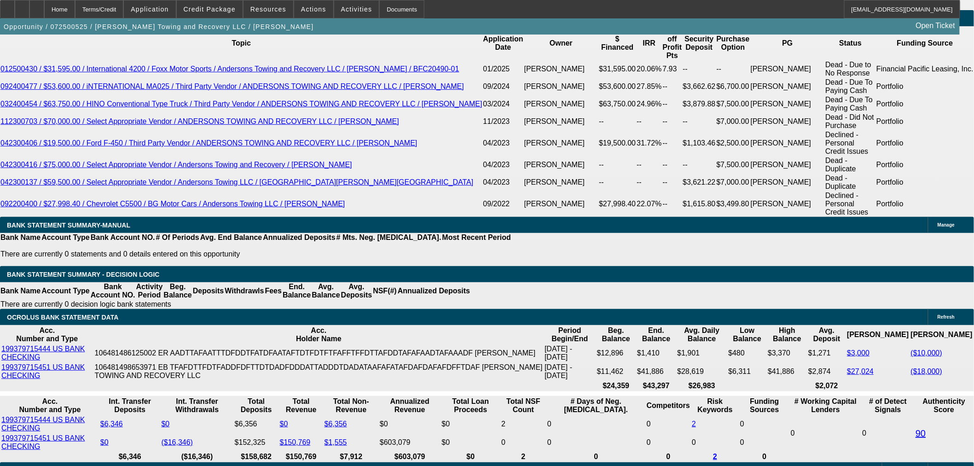
type textarea "Dylen messaged saying he would move on Pete that taylor posted. told him 9k dow…"
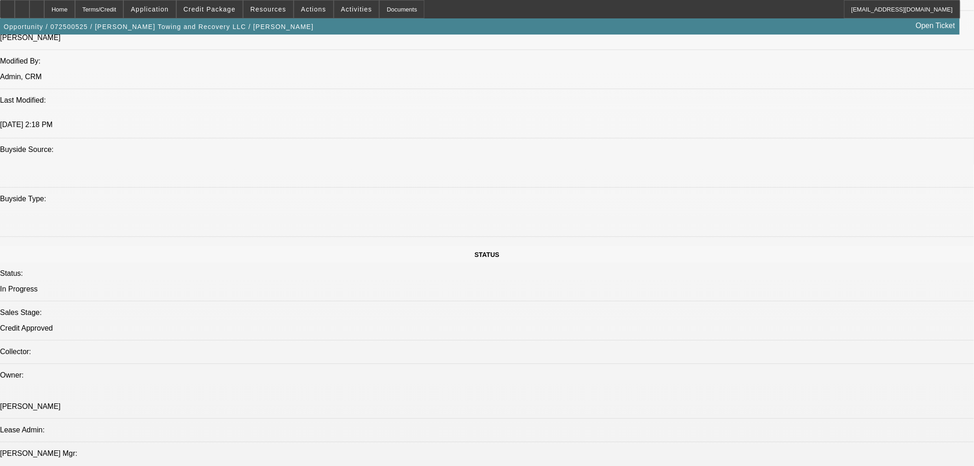
scroll to position [767, 0]
drag, startPoint x: 953, startPoint y: 226, endPoint x: 944, endPoint y: 225, distance: 8.9
radio input "true"
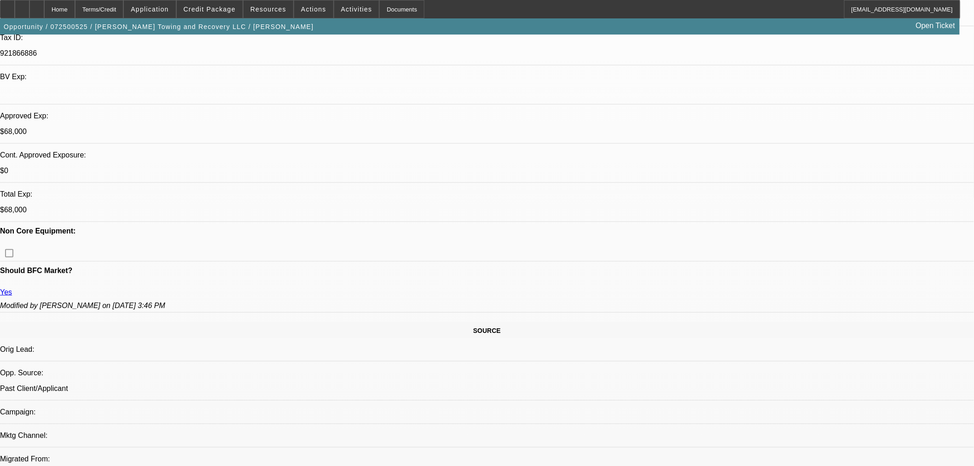
scroll to position [153, 0]
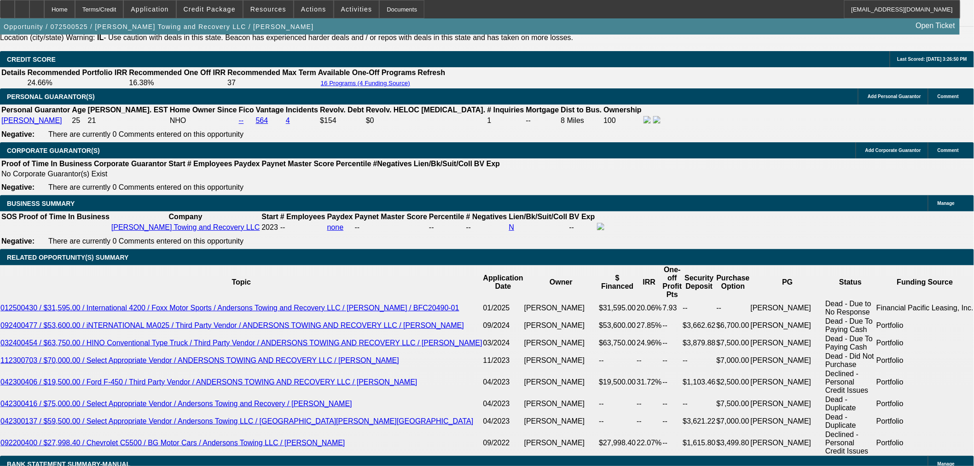
scroll to position [1381, 0]
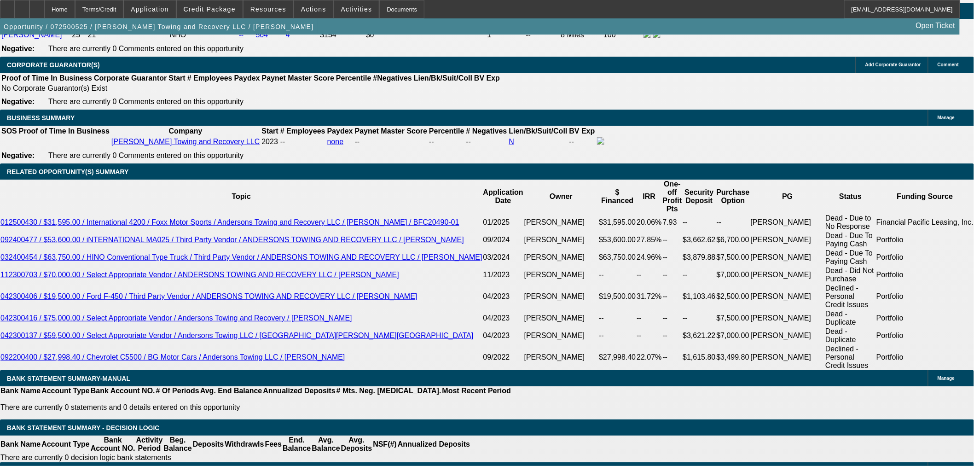
drag, startPoint x: 896, startPoint y: 61, endPoint x: 898, endPoint y: 65, distance: 5.0
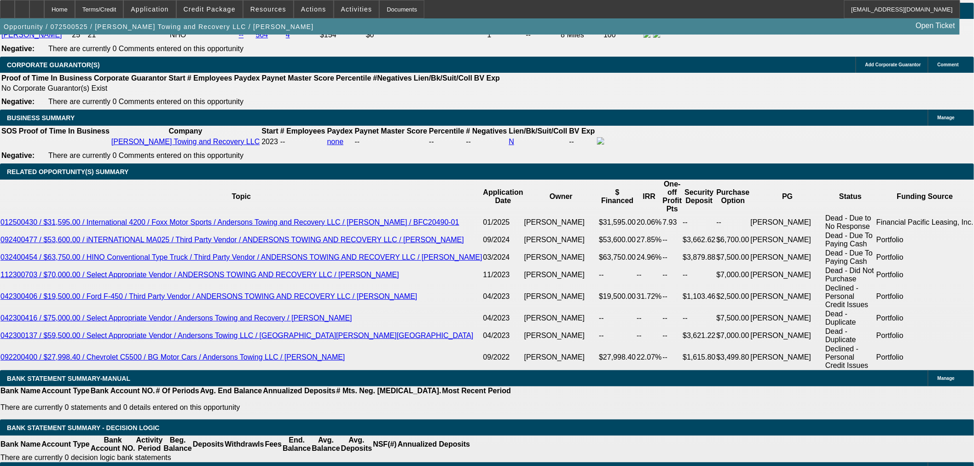
drag, startPoint x: 787, startPoint y: 147, endPoint x: 757, endPoint y: 171, distance: 38.7
radio input "true"
paste textarea "Alex thompson IIRC"
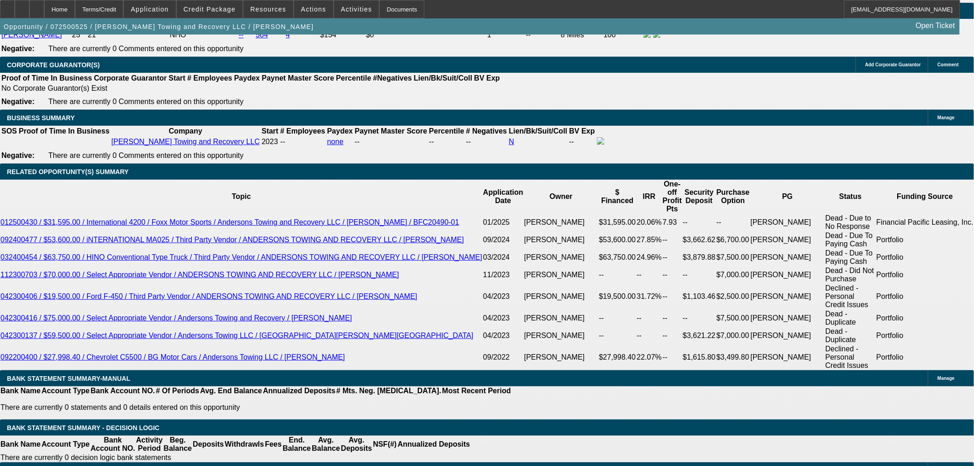
type textarea "A"
paste textarea "Alex thompson IIRC"
paste textarea "715-252-0902"
type textarea "Alex thompson IIRC 715-252-0902"
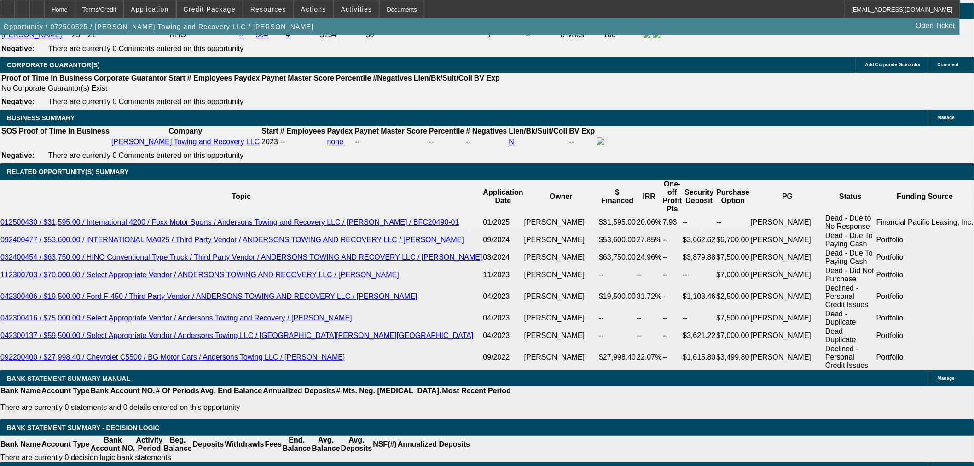
radio input "true"
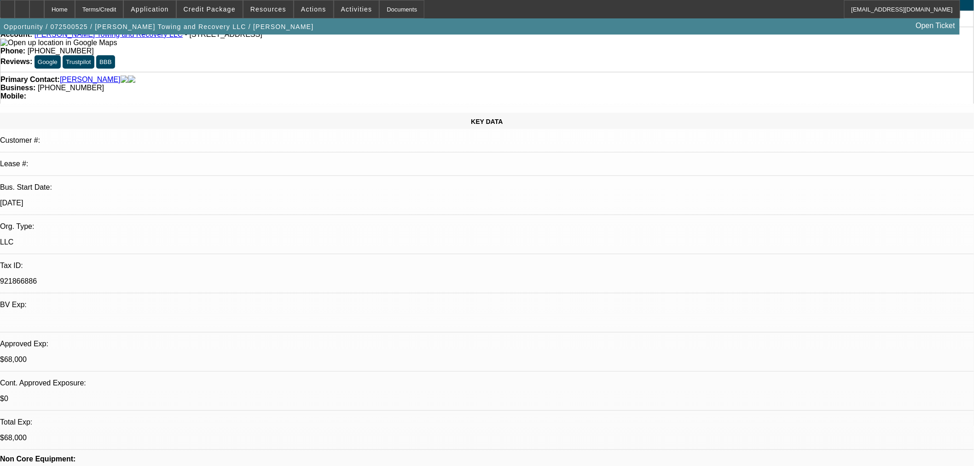
scroll to position [0, 0]
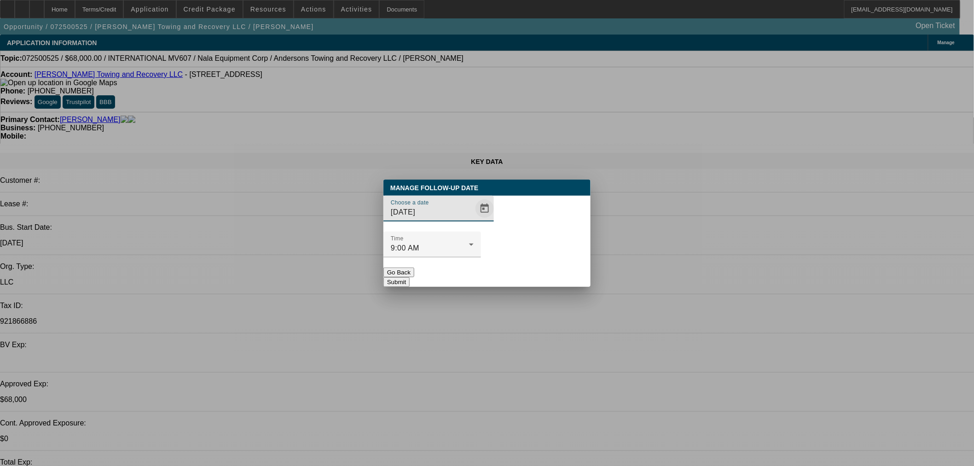
click at [474, 220] on span "Open calendar" at bounding box center [485, 208] width 22 height 22
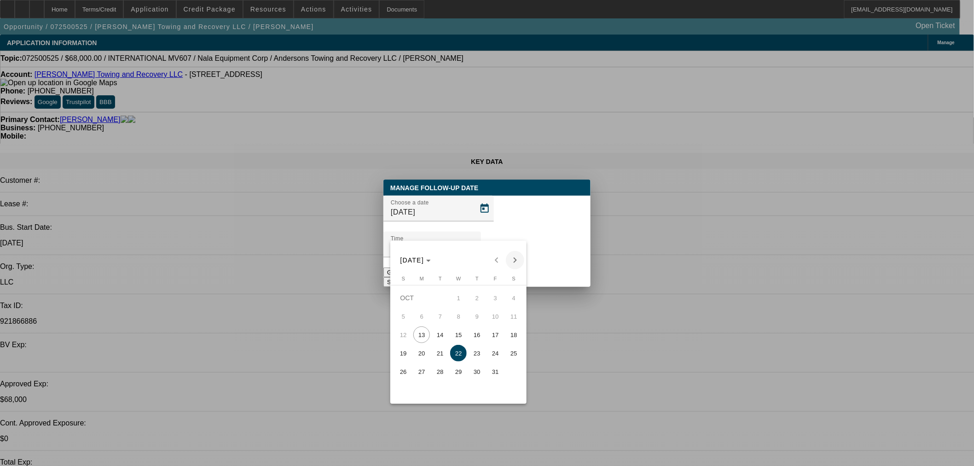
click at [508, 254] on div "OCT 2025 OCT 2025" at bounding box center [459, 260] width 132 height 18
click at [510, 254] on span "Next month" at bounding box center [515, 260] width 18 height 18
click at [502, 265] on span "Previous month" at bounding box center [496, 260] width 18 height 18
drag, startPoint x: 428, startPoint y: 336, endPoint x: 436, endPoint y: 334, distance: 8.0
click at [436, 334] on tr "12 13 14 15 16 17 18" at bounding box center [458, 334] width 129 height 18
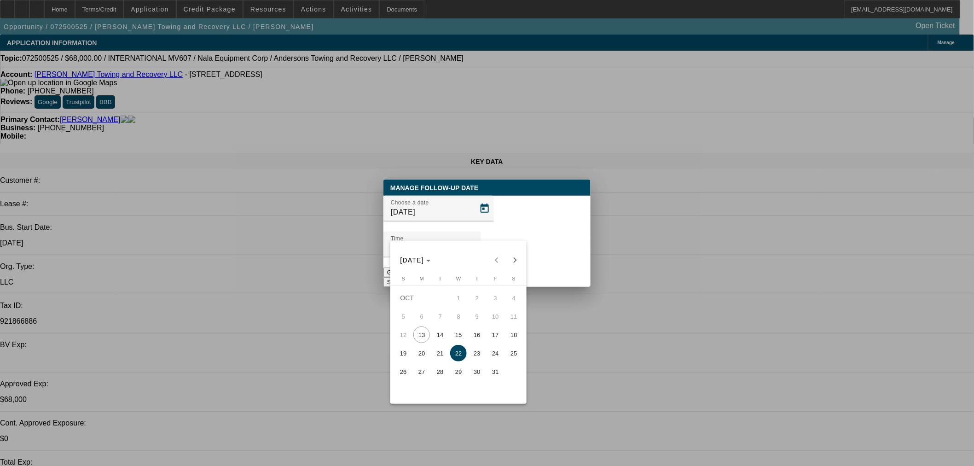
click at [436, 334] on span "14" at bounding box center [440, 334] width 17 height 17
type input "10/14/2025"
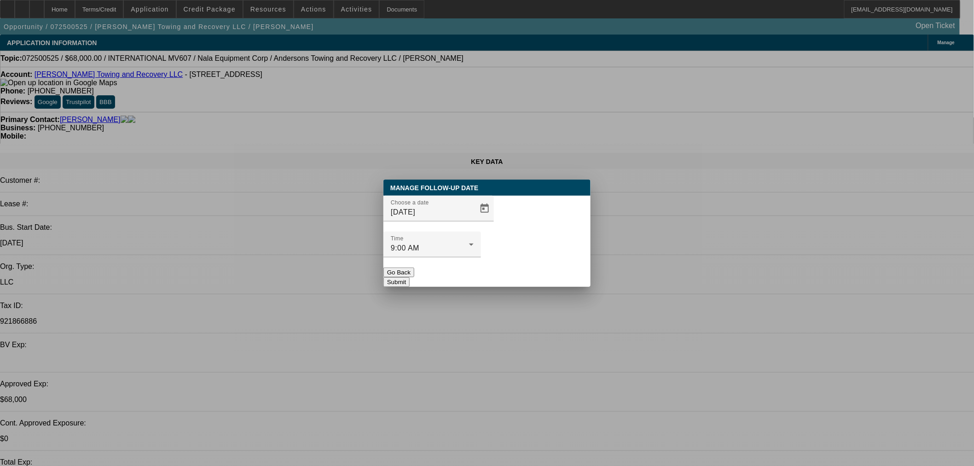
click at [410, 277] on button "Submit" at bounding box center [396, 282] width 26 height 10
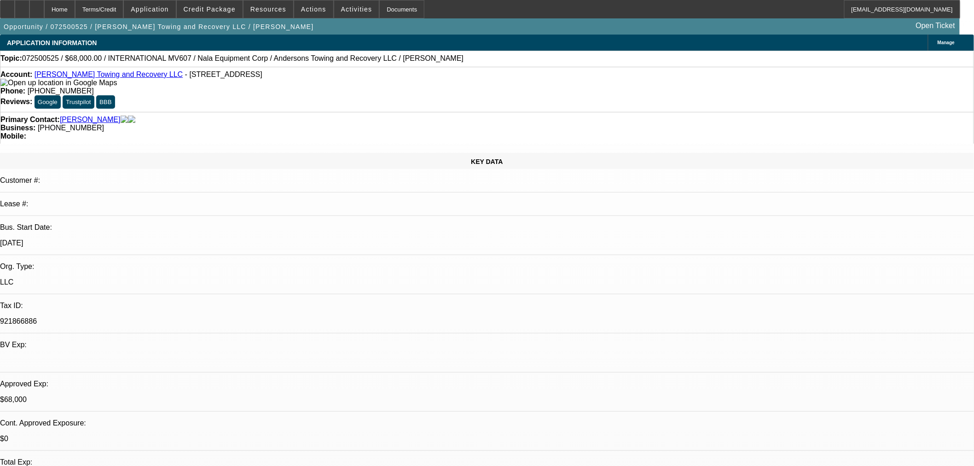
drag, startPoint x: 695, startPoint y: 42, endPoint x: 669, endPoint y: 45, distance: 26.9
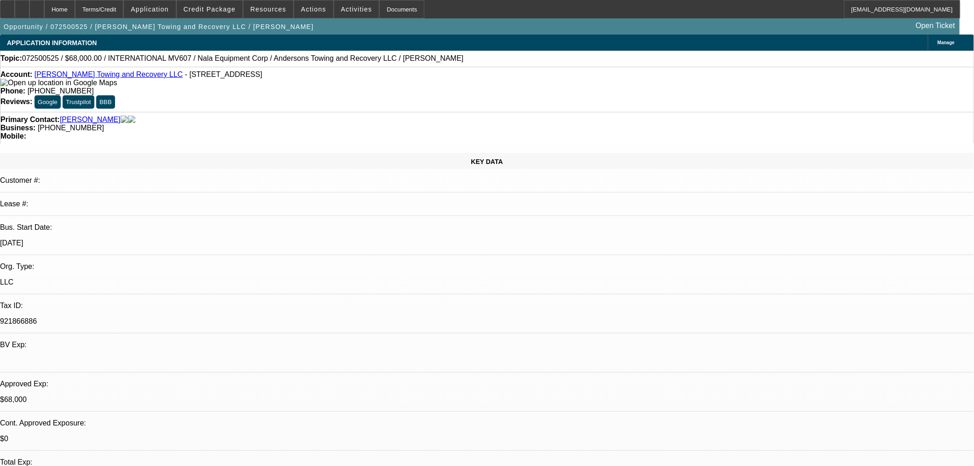
drag, startPoint x: 779, startPoint y: 71, endPoint x: 775, endPoint y: 79, distance: 8.6
drag, startPoint x: 758, startPoint y: 295, endPoint x: 726, endPoint y: 299, distance: 32.5
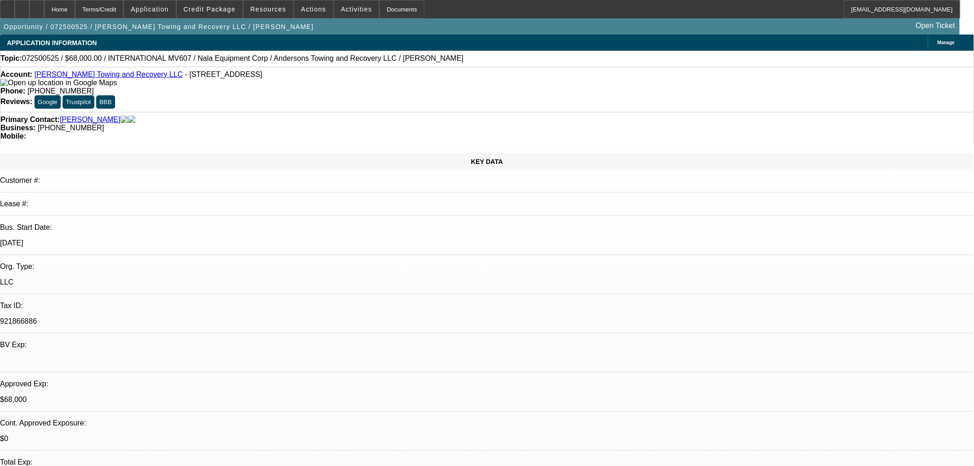
copy div "715-252-0902"
click at [353, 87] on div "Phone: (815) 650-7197" at bounding box center [486, 91] width 973 height 8
copy span "(815) 650-7197"
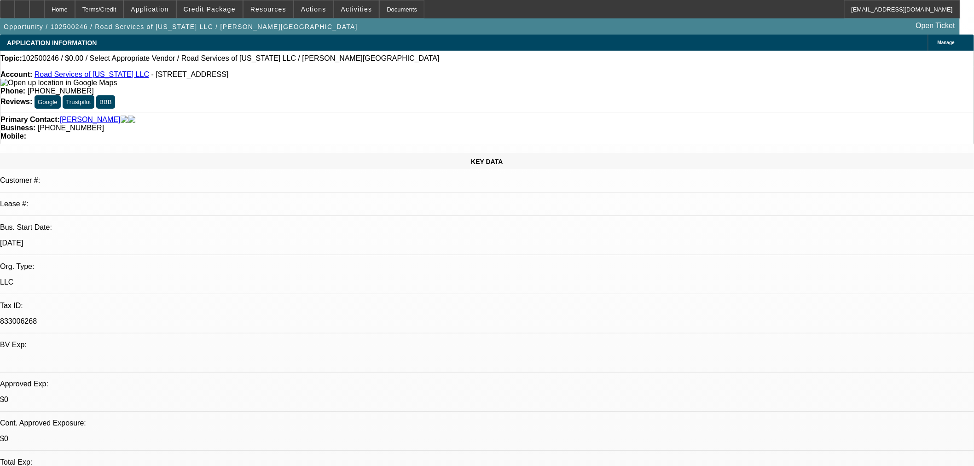
select select "0"
select select "2"
select select "0.1"
select select "4"
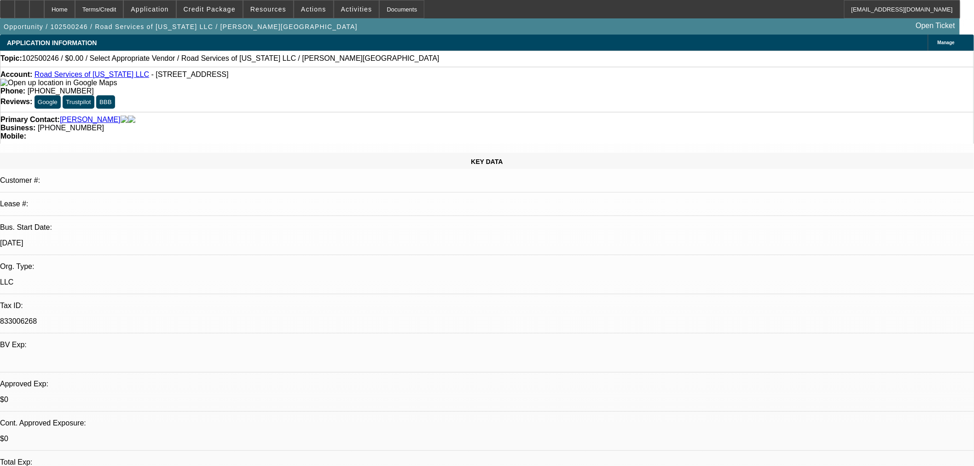
scroll to position [51, 0]
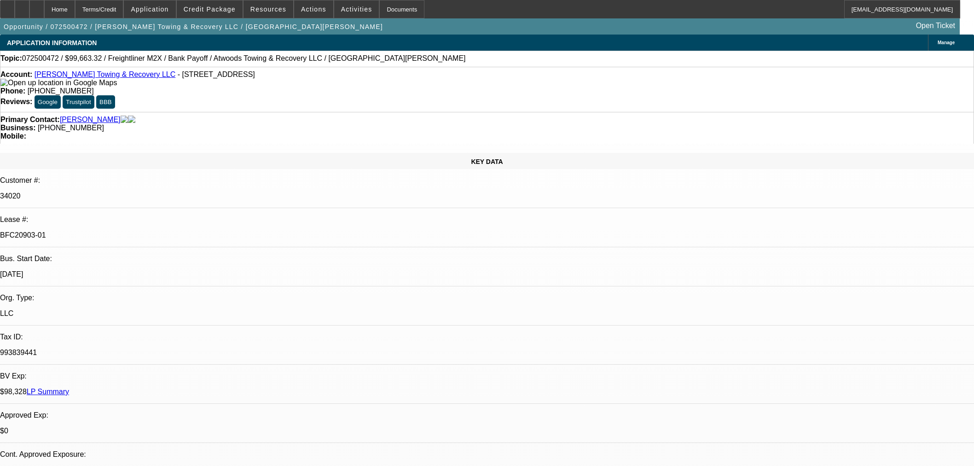
select select "0"
select select "2"
select select "0"
select select "6"
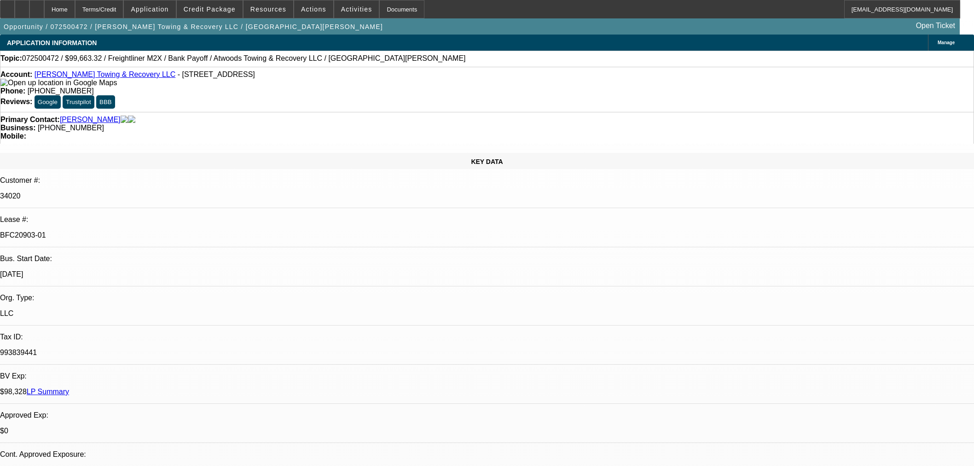
select select "0"
select select "6"
select select "0"
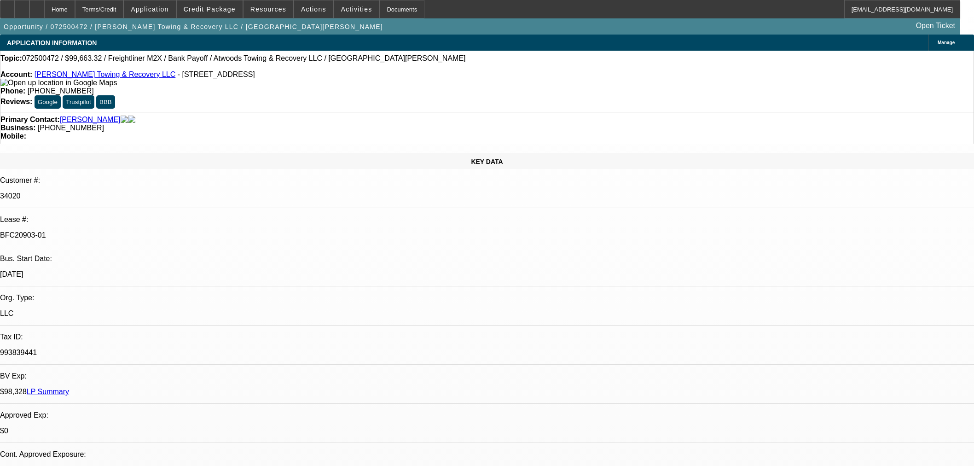
select select "0"
select select "6"
select select "0"
select select "2"
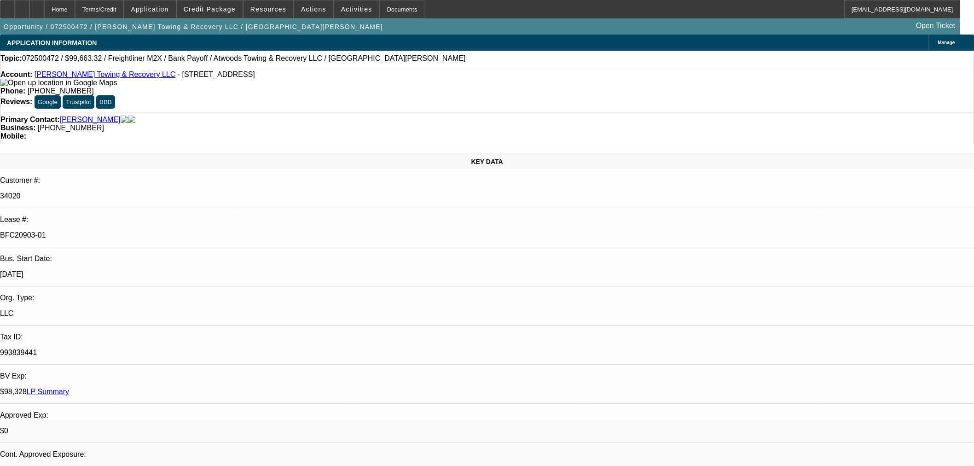
select select "2"
select select "0"
select select "6"
